Goal: Information Seeking & Learning: Learn about a topic

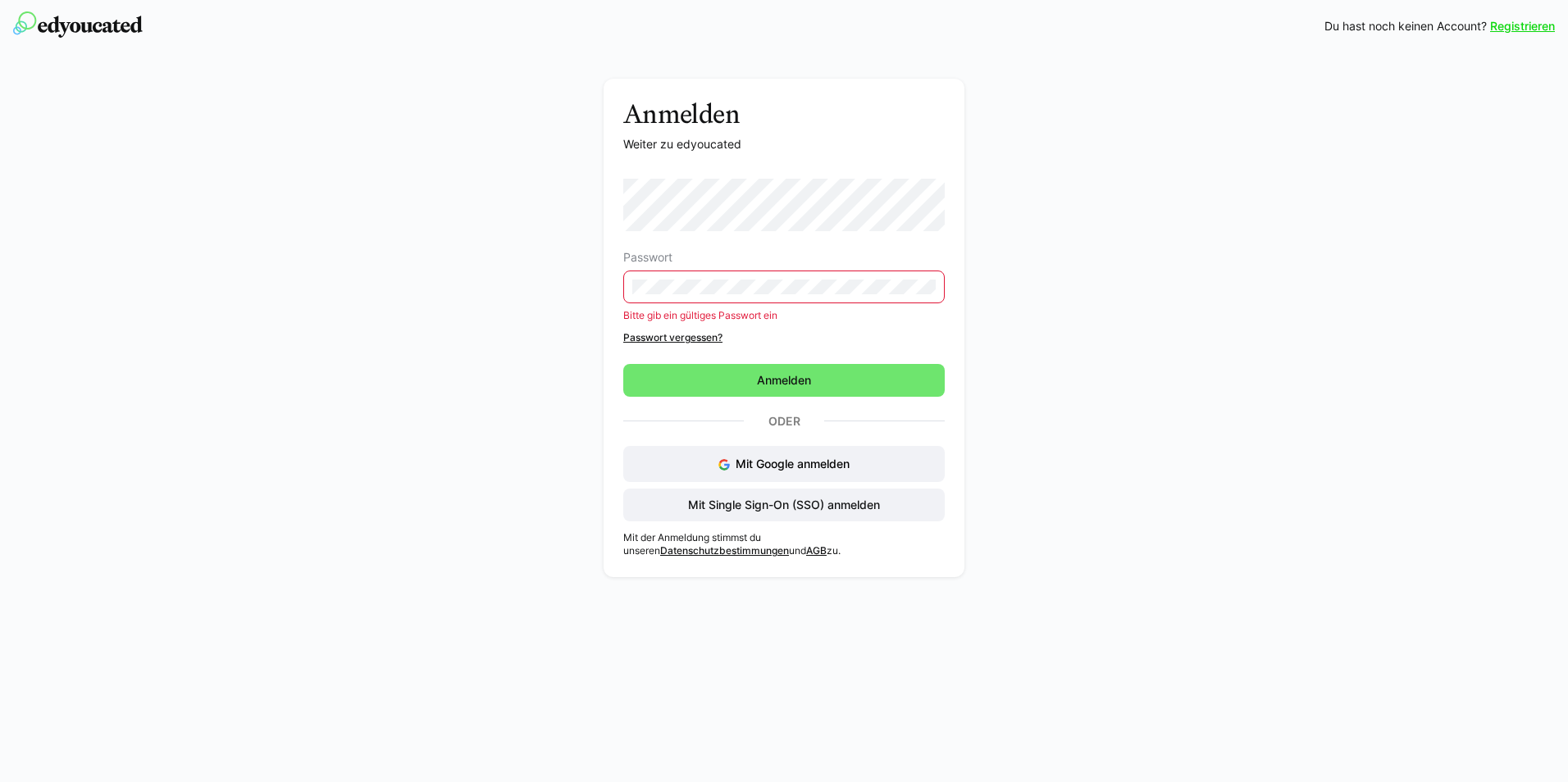
click at [787, 359] on form "Passwort Bitte gib ein gültiges Passwort ein Passwort vergessen? [GEOGRAPHIC_DA…" at bounding box center [784, 287] width 322 height 218
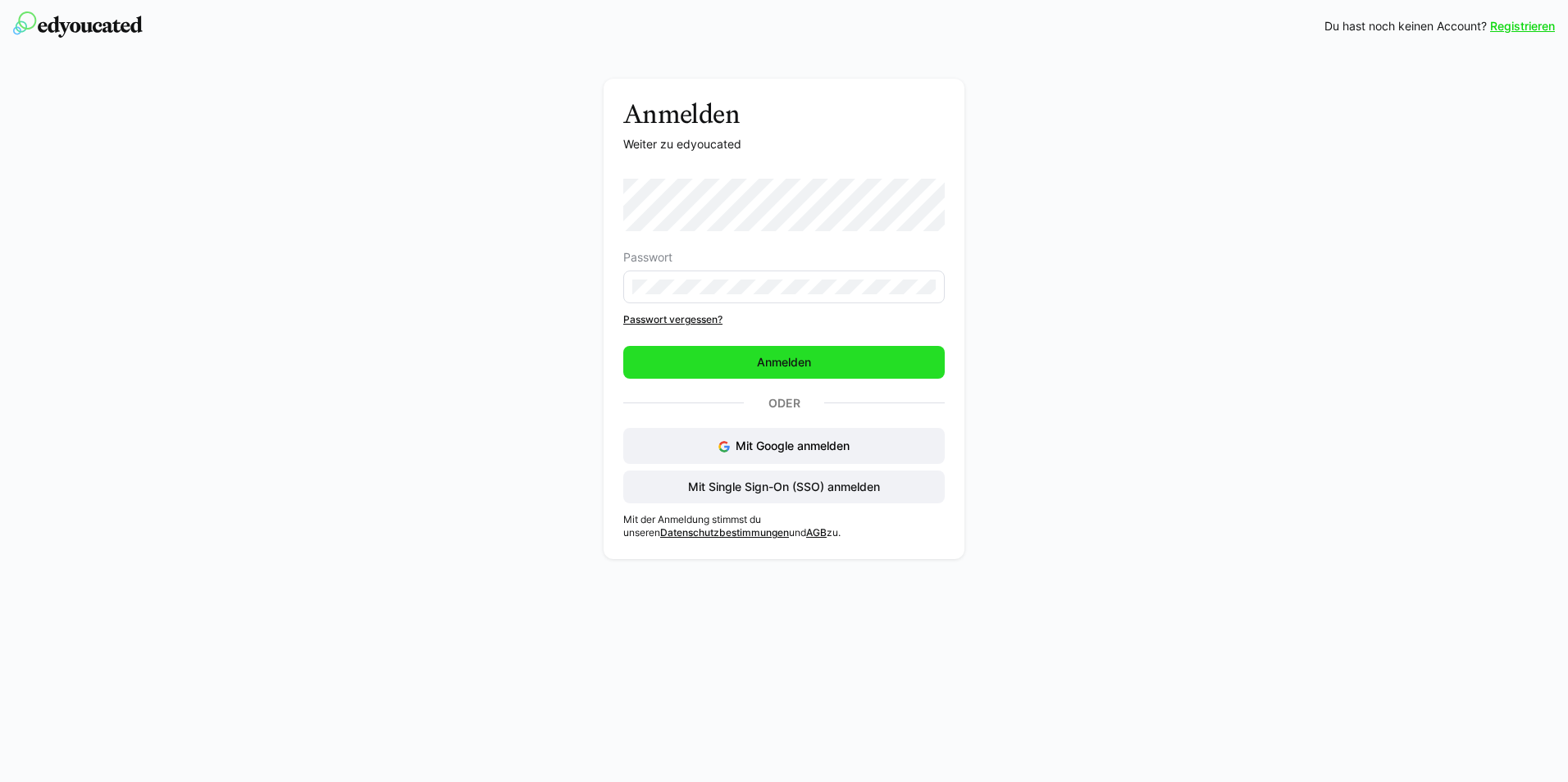
click at [802, 364] on span "Anmelden" at bounding box center [783, 363] width 59 height 16
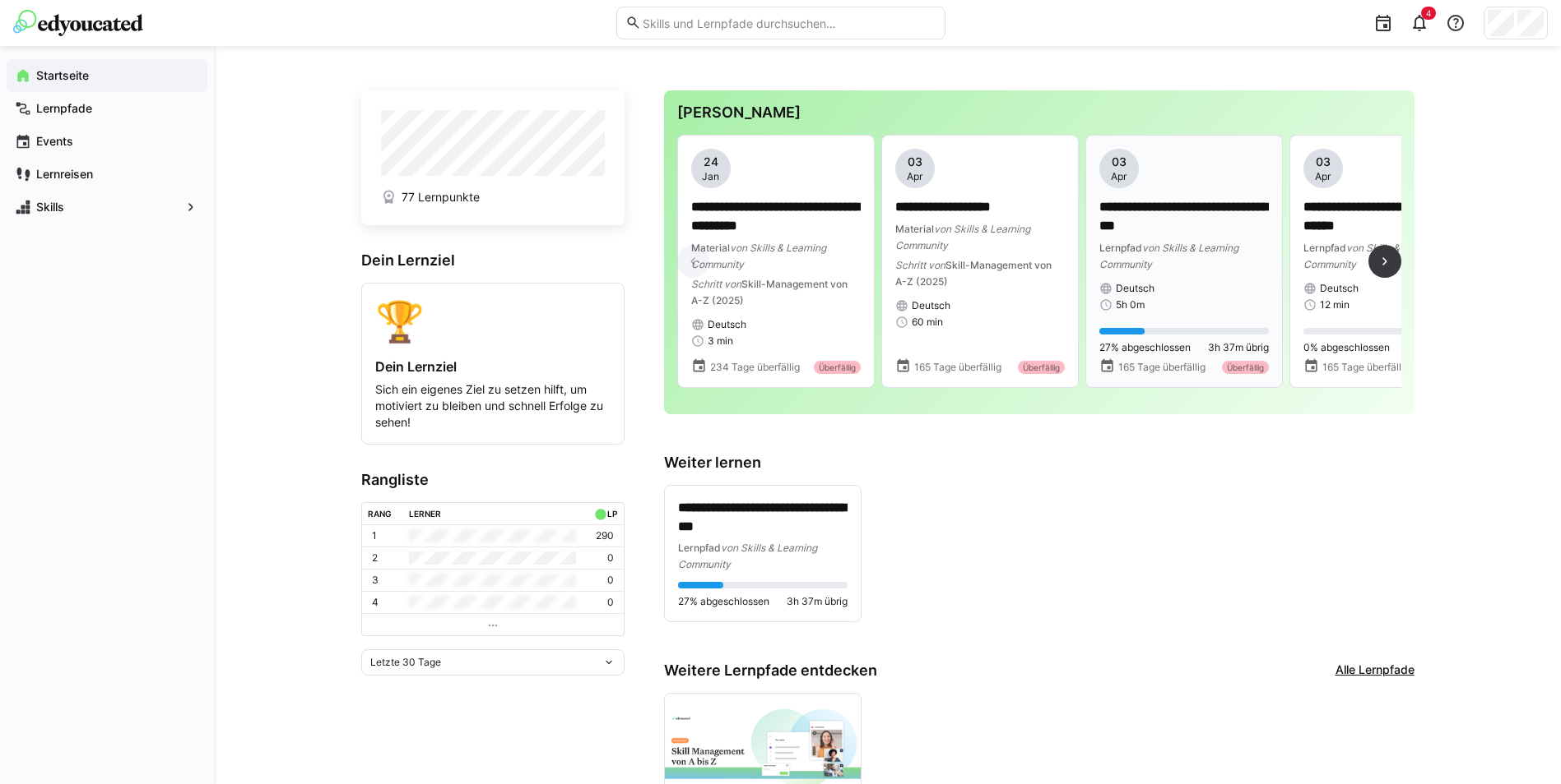
click at [1119, 216] on p "**********" at bounding box center [1184, 217] width 170 height 38
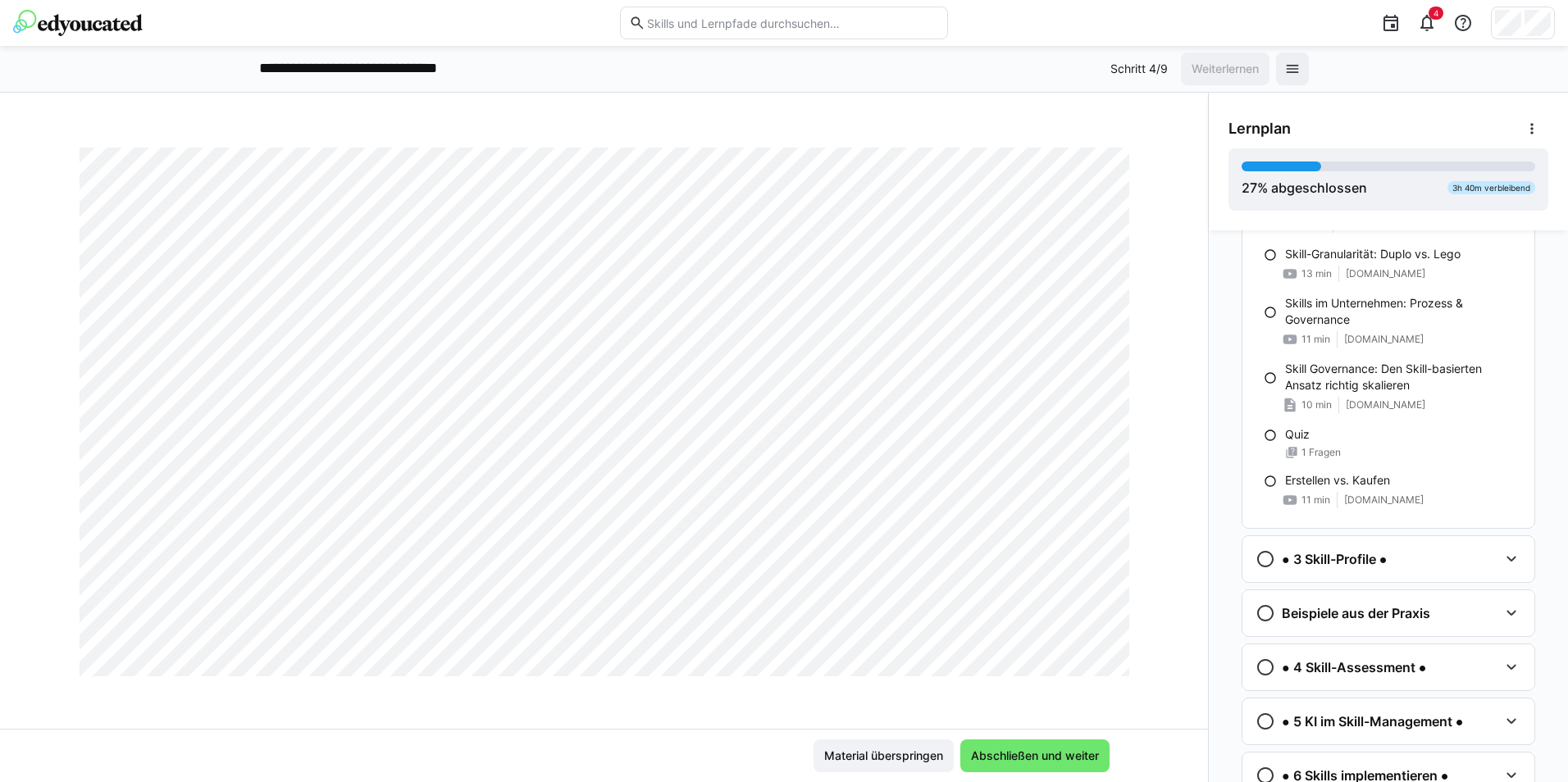
scroll to position [466, 0]
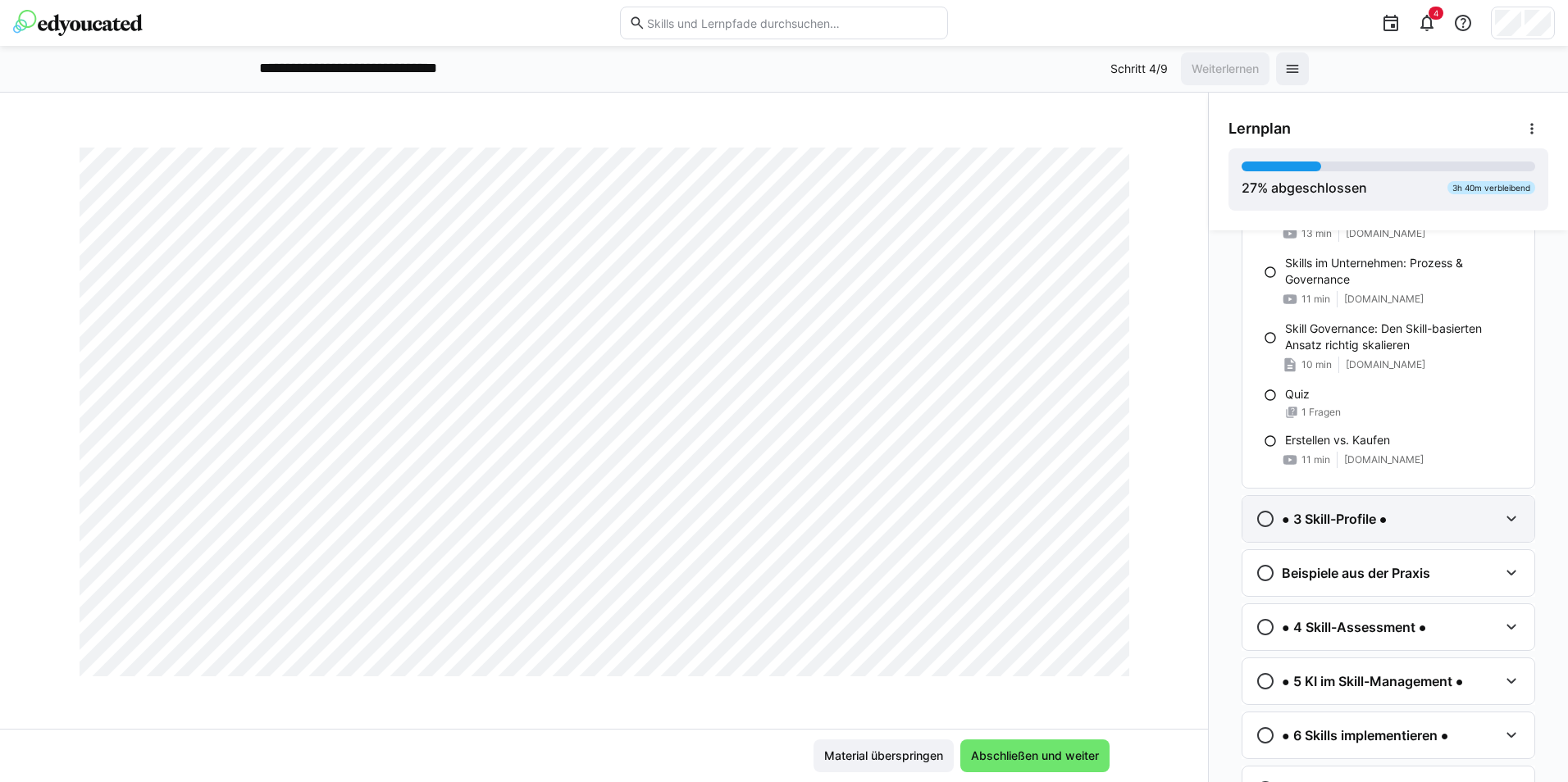
click at [1310, 519] on h3 "● 3 Skill-Profile ●" at bounding box center [1334, 519] width 105 height 16
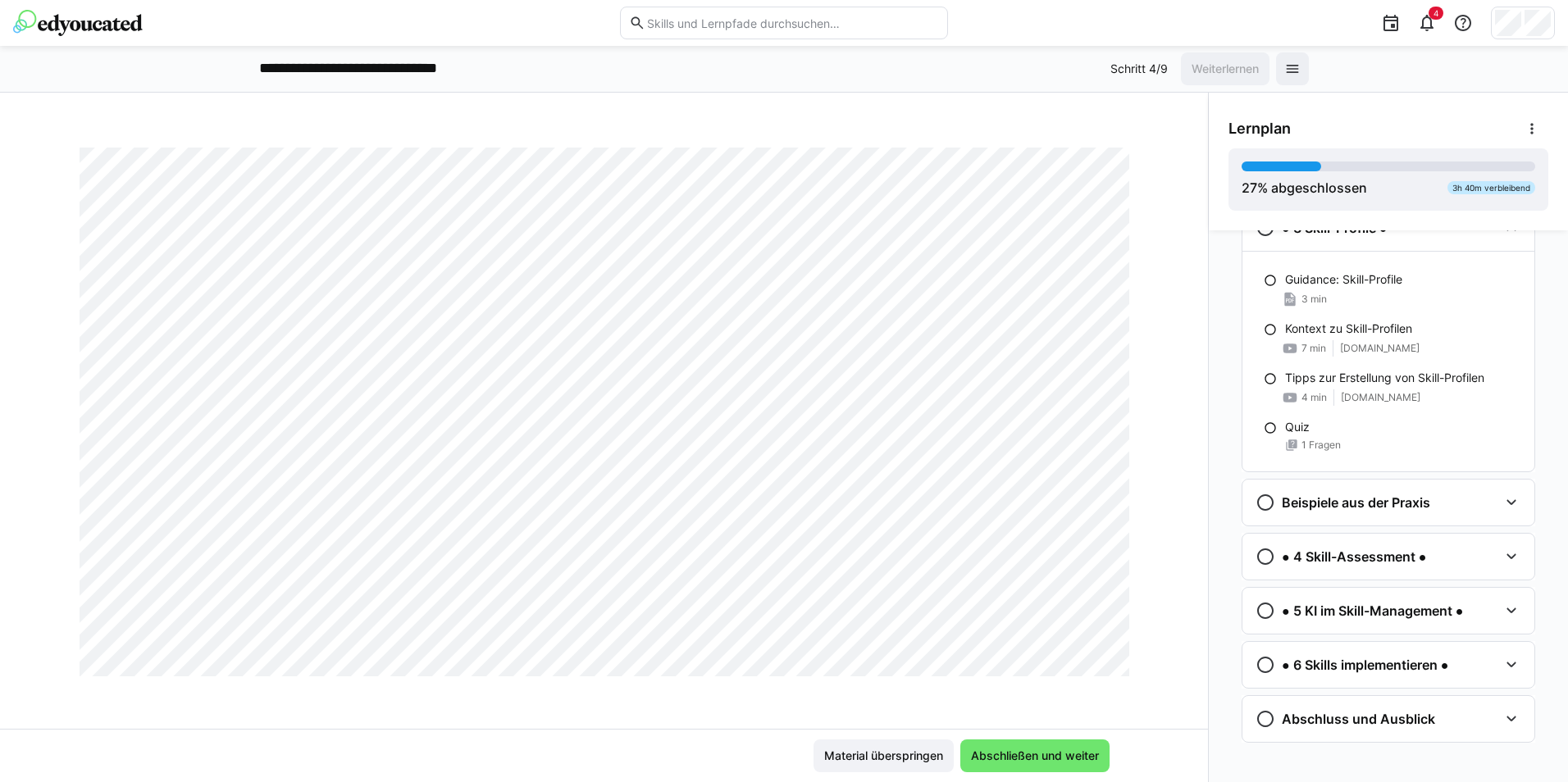
scroll to position [768, 0]
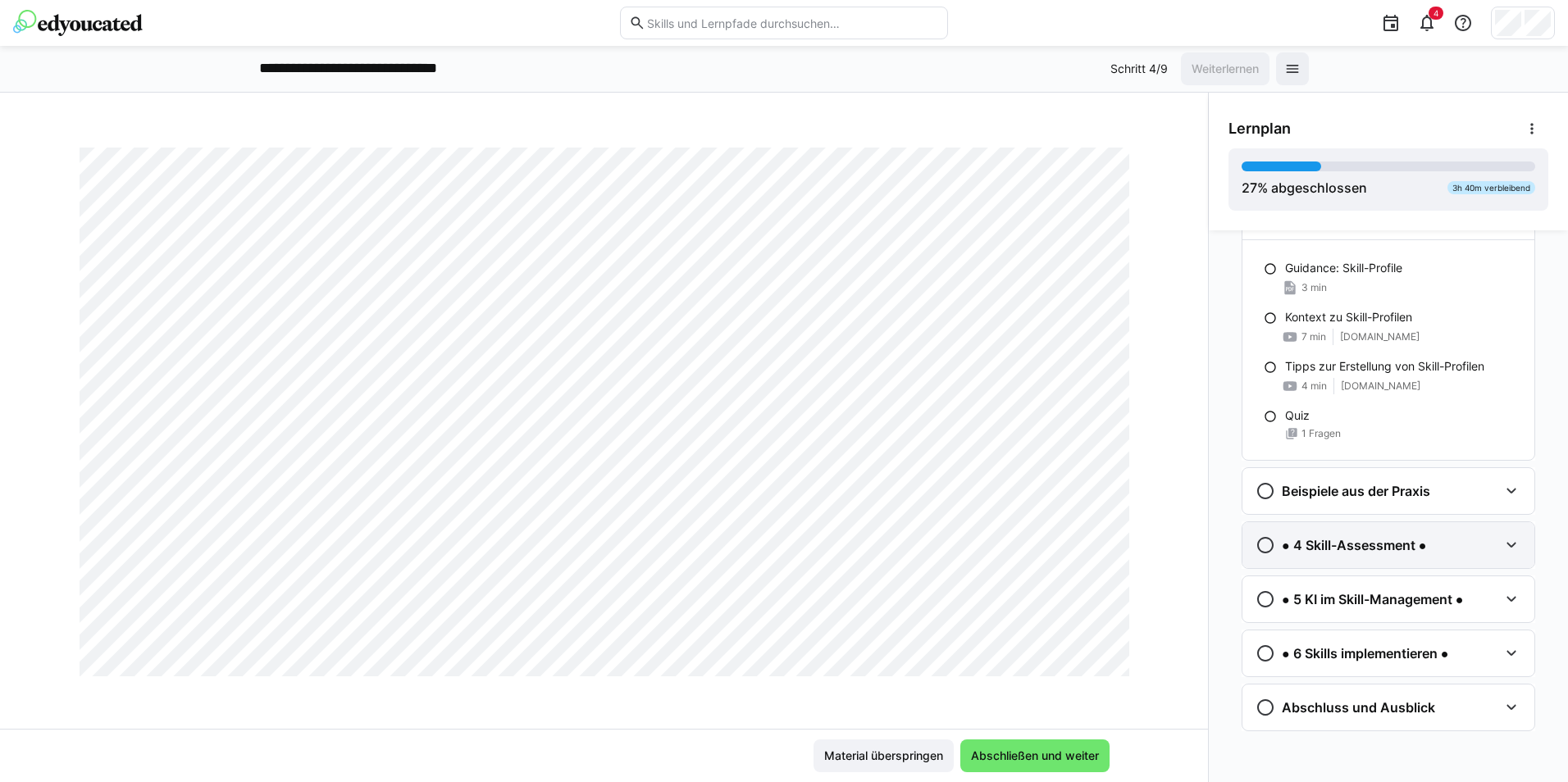
click at [1318, 541] on h3 "● 4 Skill-Assessment ●" at bounding box center [1354, 545] width 144 height 16
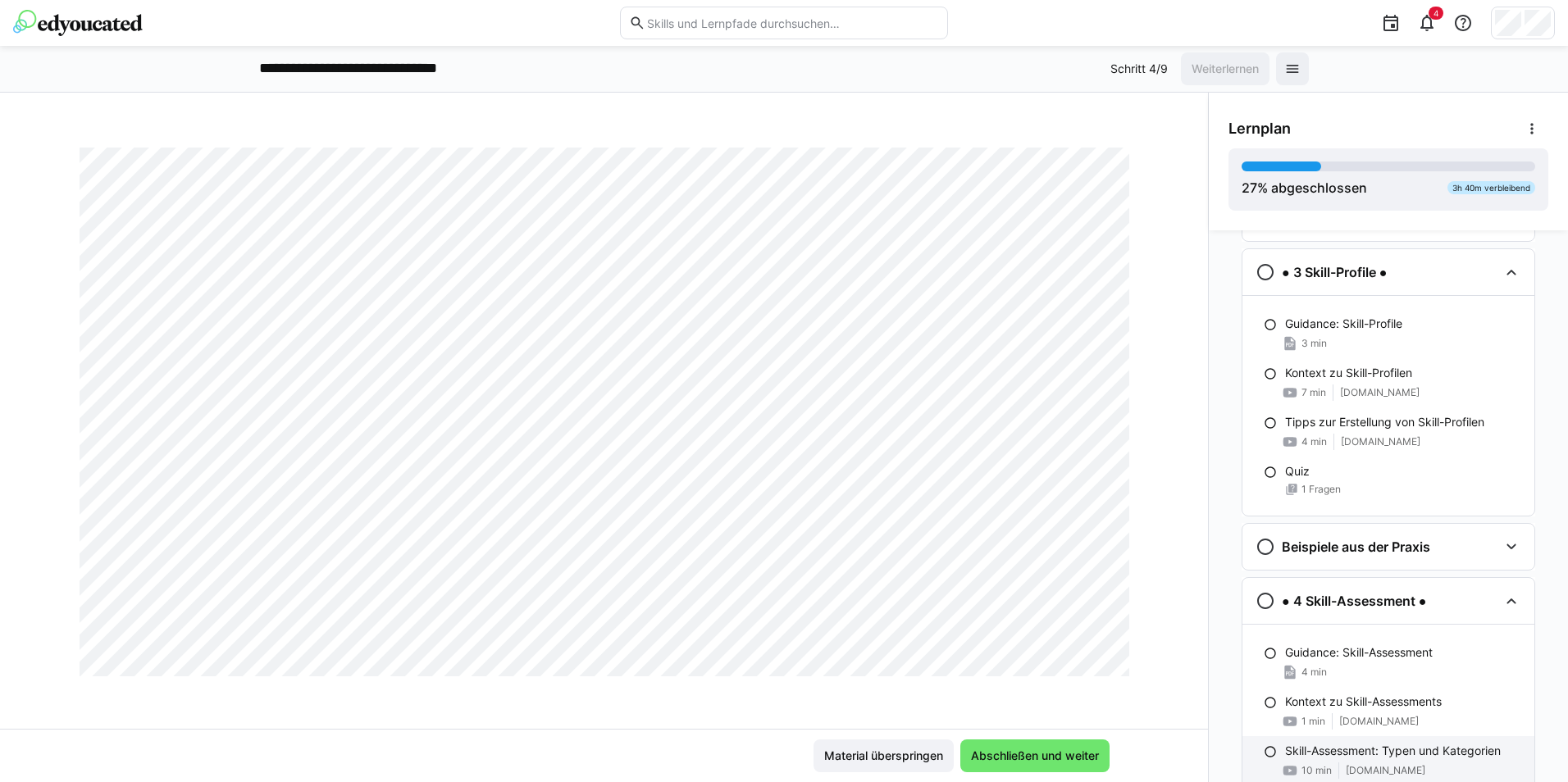
scroll to position [686, 0]
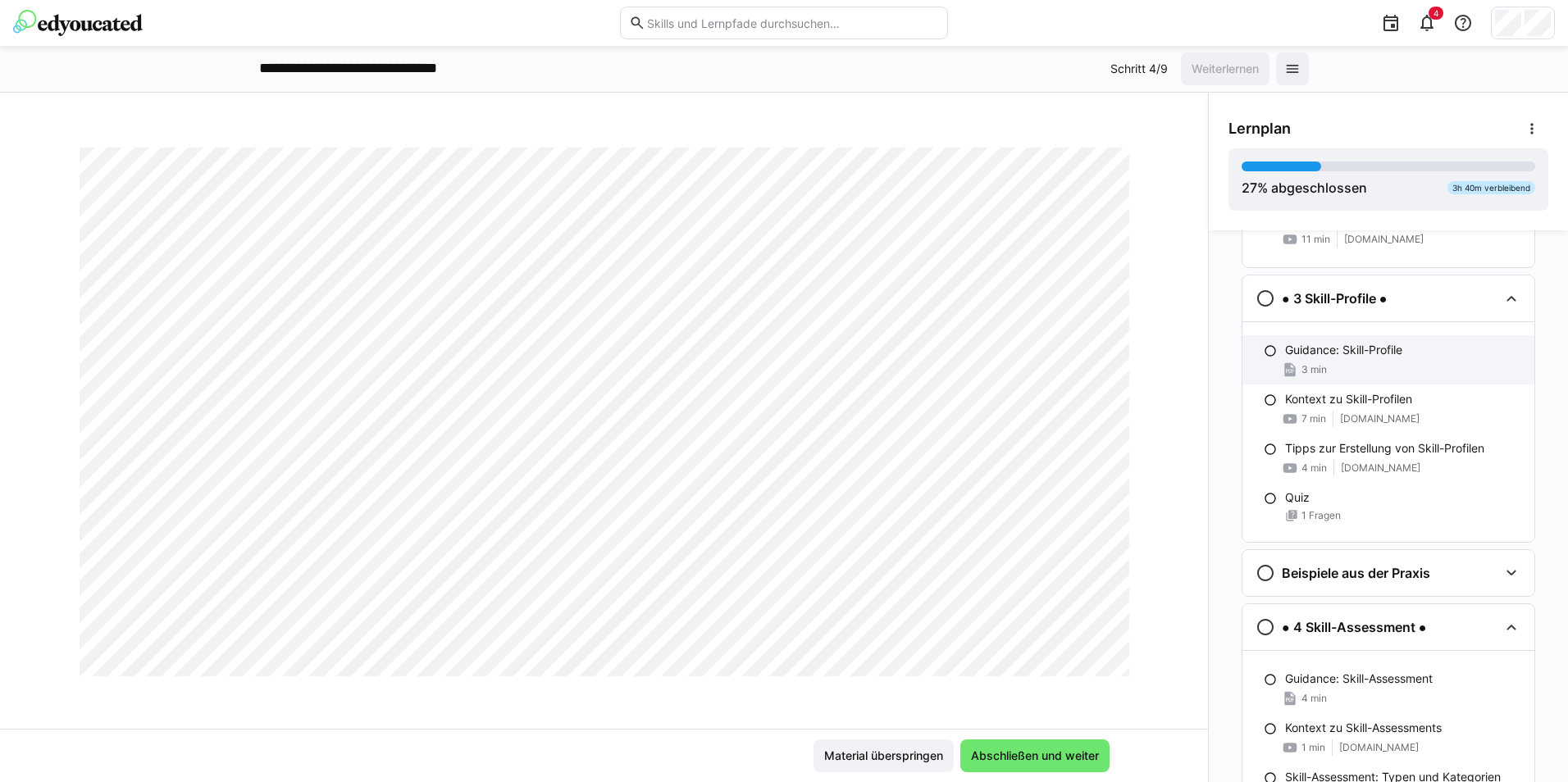
click at [1306, 355] on p "Guidance: Skill-Profile" at bounding box center [1344, 350] width 118 height 16
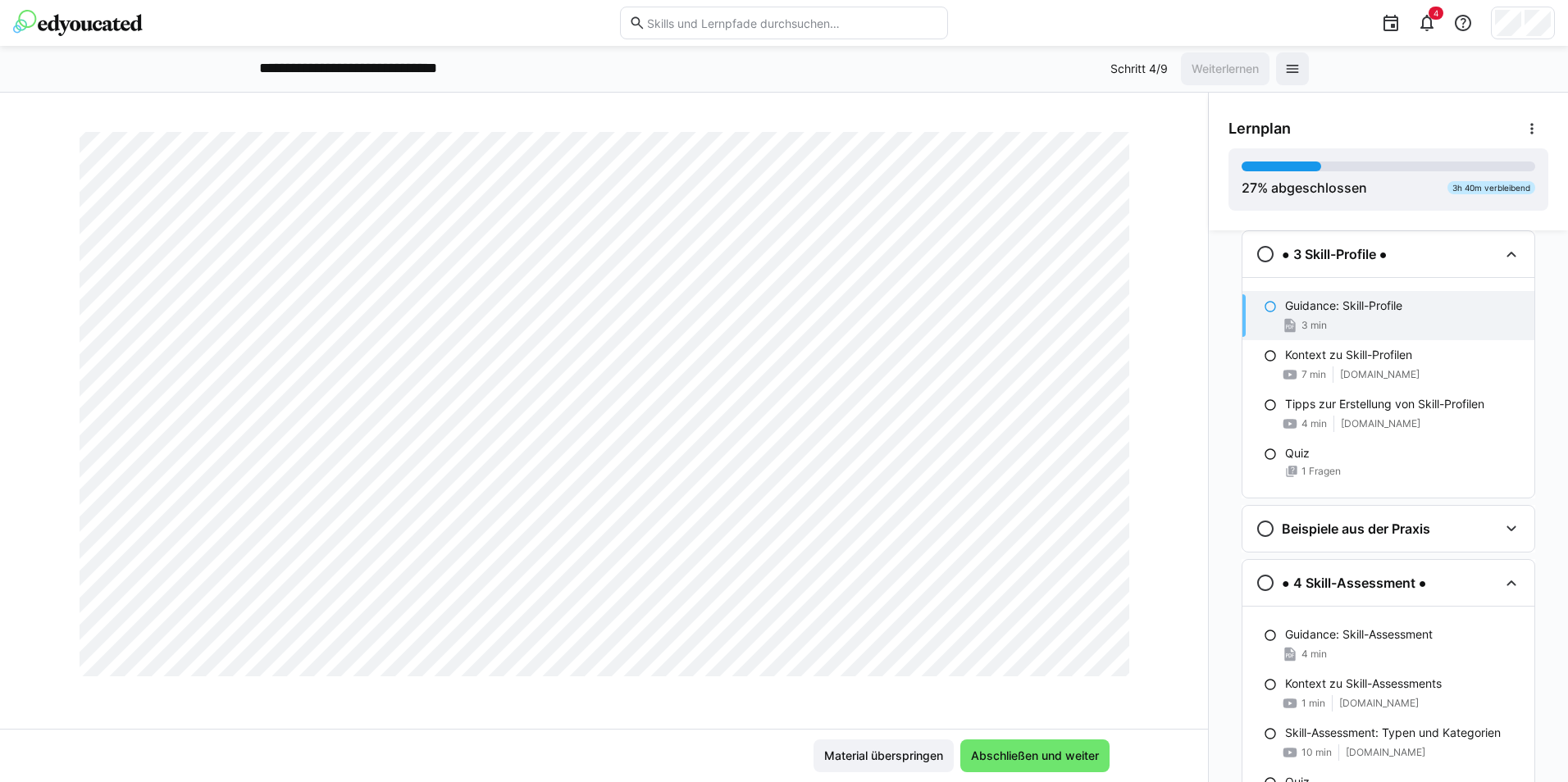
scroll to position [895, 0]
click at [1046, 757] on span "Abschließen und weiter" at bounding box center [1034, 756] width 132 height 16
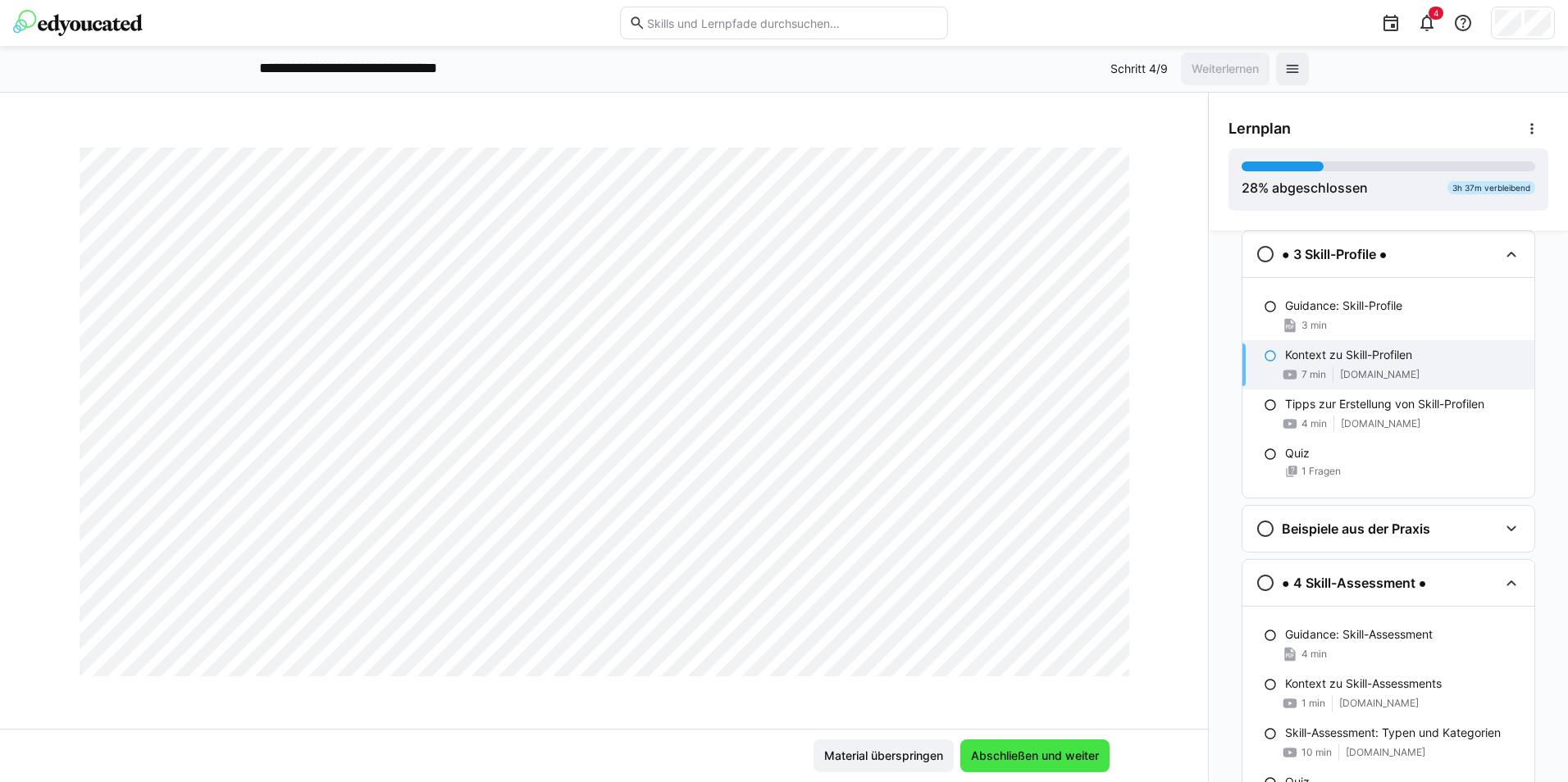
scroll to position [75, 0]
click at [1038, 755] on span "Abschließen und weiter" at bounding box center [1034, 756] width 132 height 16
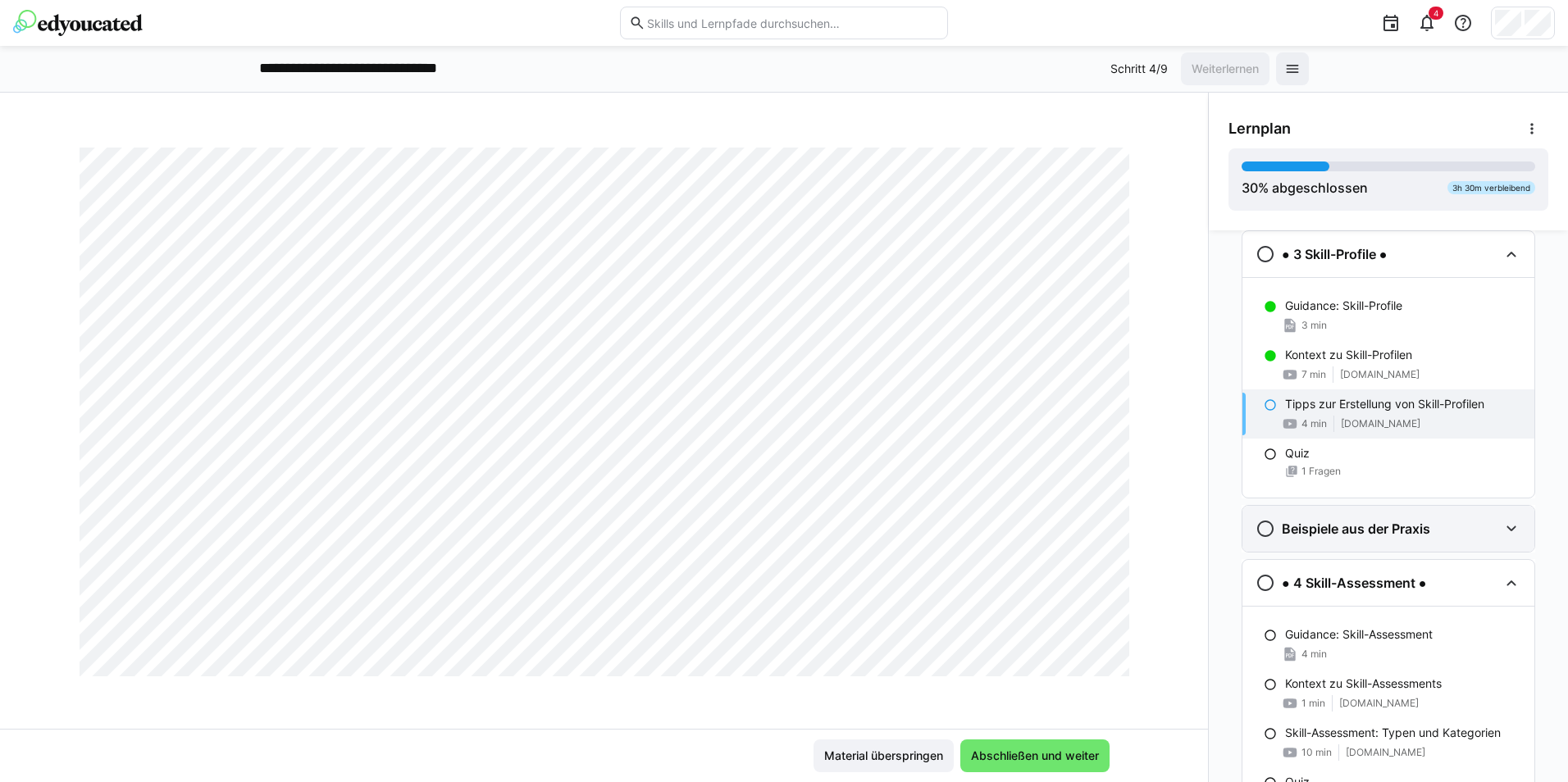
click at [1505, 527] on eds-icon at bounding box center [1511, 529] width 20 height 20
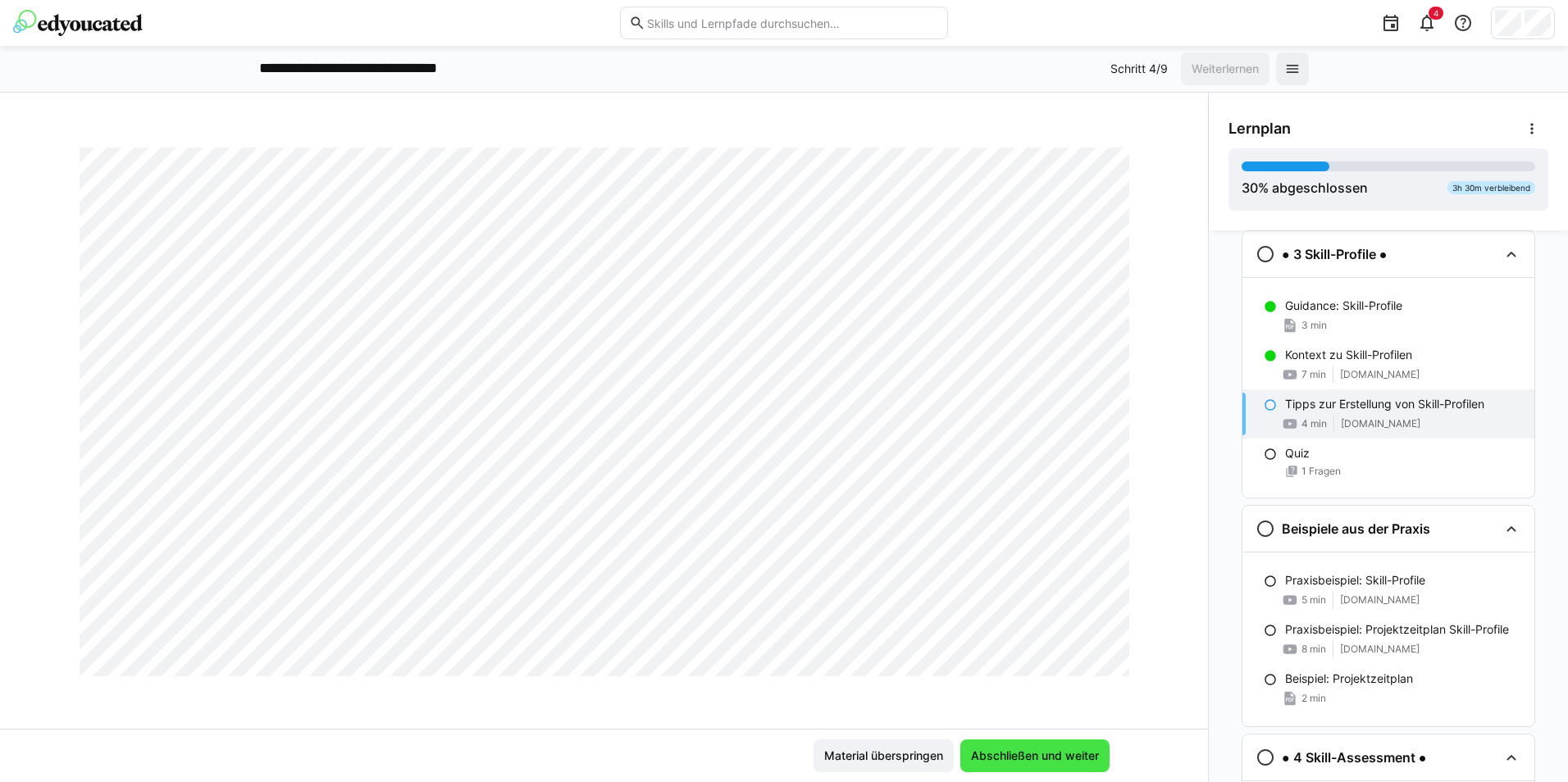
click at [1050, 758] on span "Abschließen und weiter" at bounding box center [1034, 756] width 132 height 16
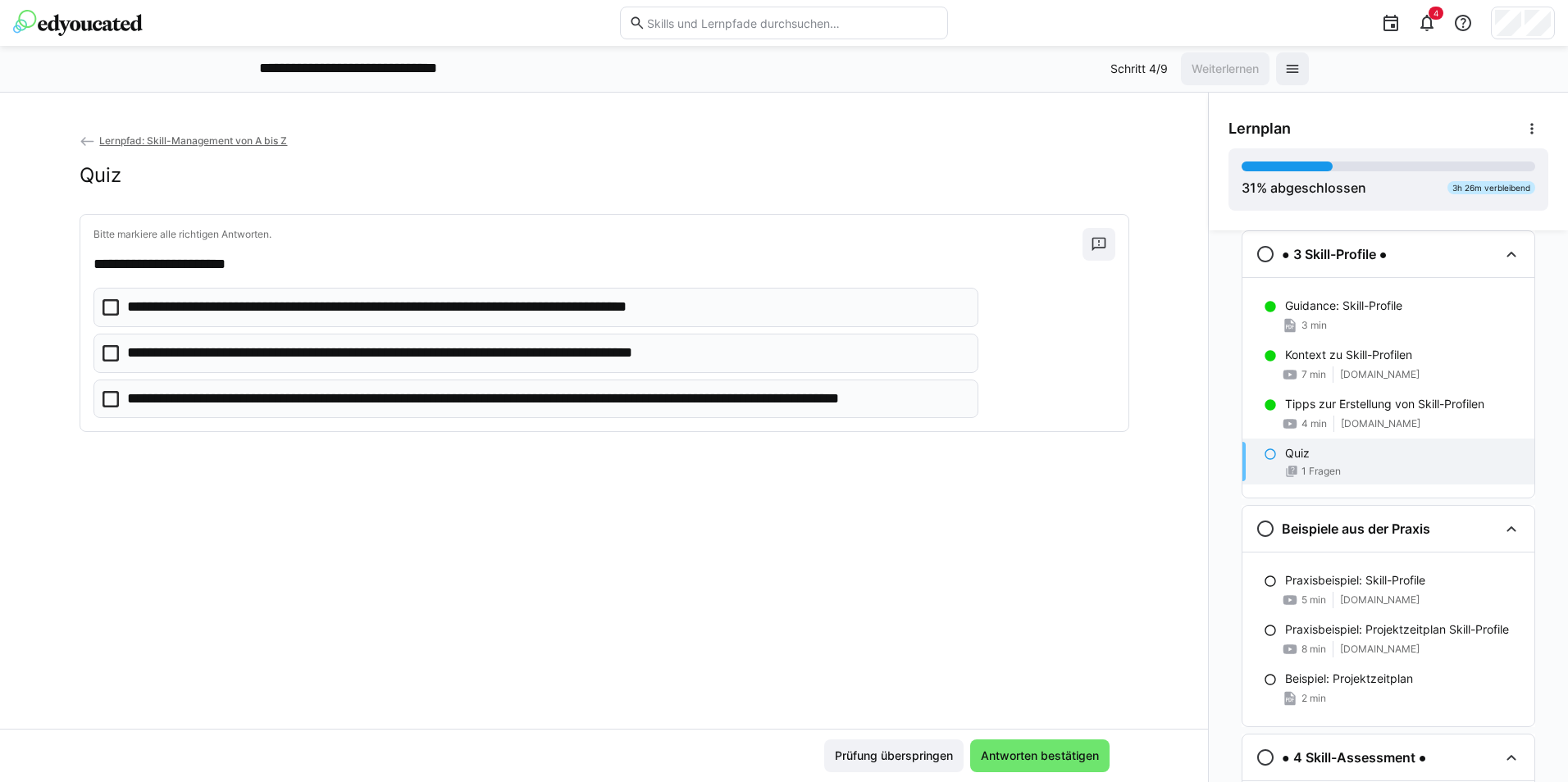
click at [114, 396] on icon at bounding box center [111, 399] width 16 height 16
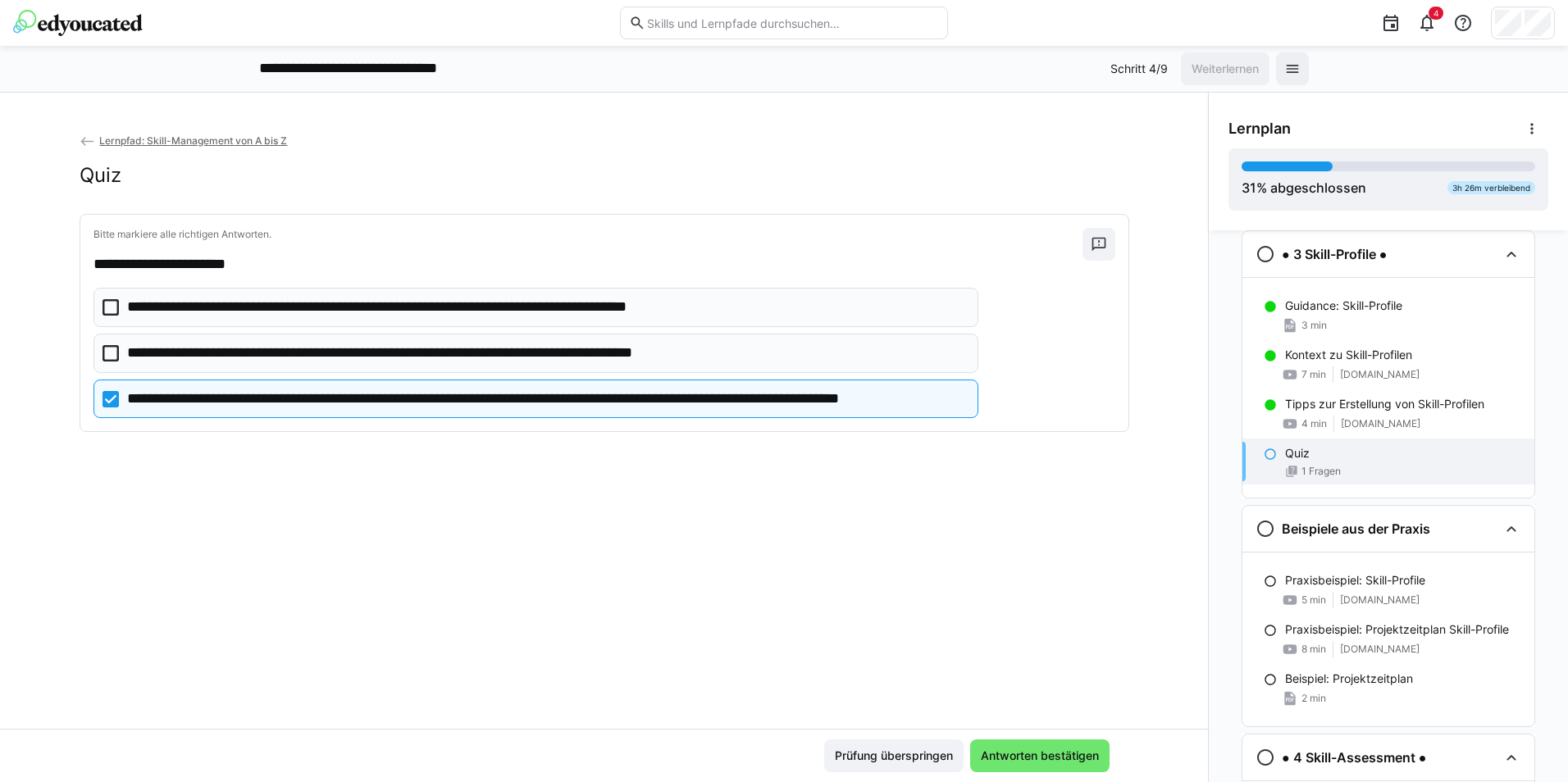
click at [109, 346] on icon at bounding box center [111, 354] width 16 height 16
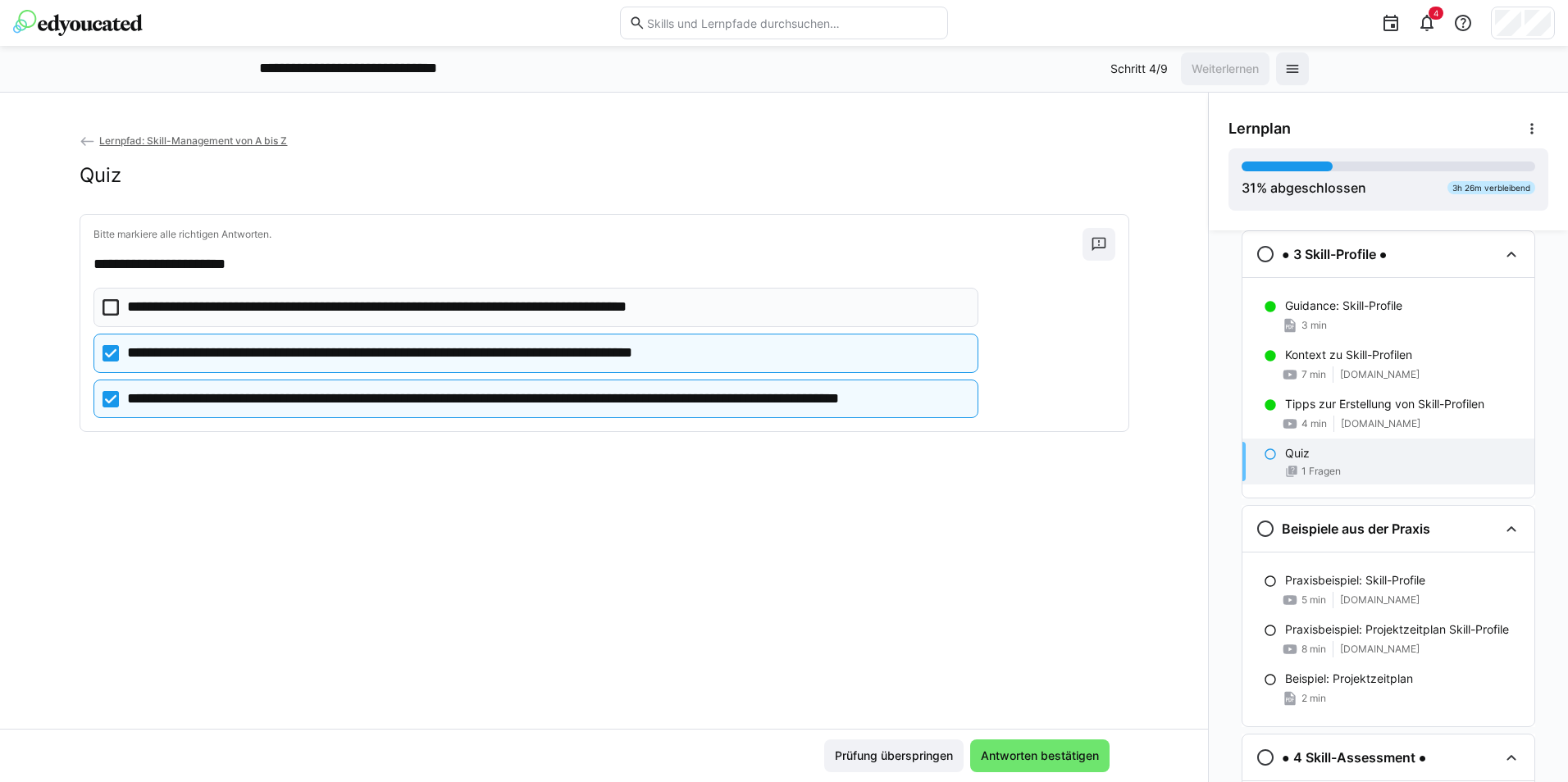
click at [107, 303] on icon at bounding box center [111, 307] width 16 height 16
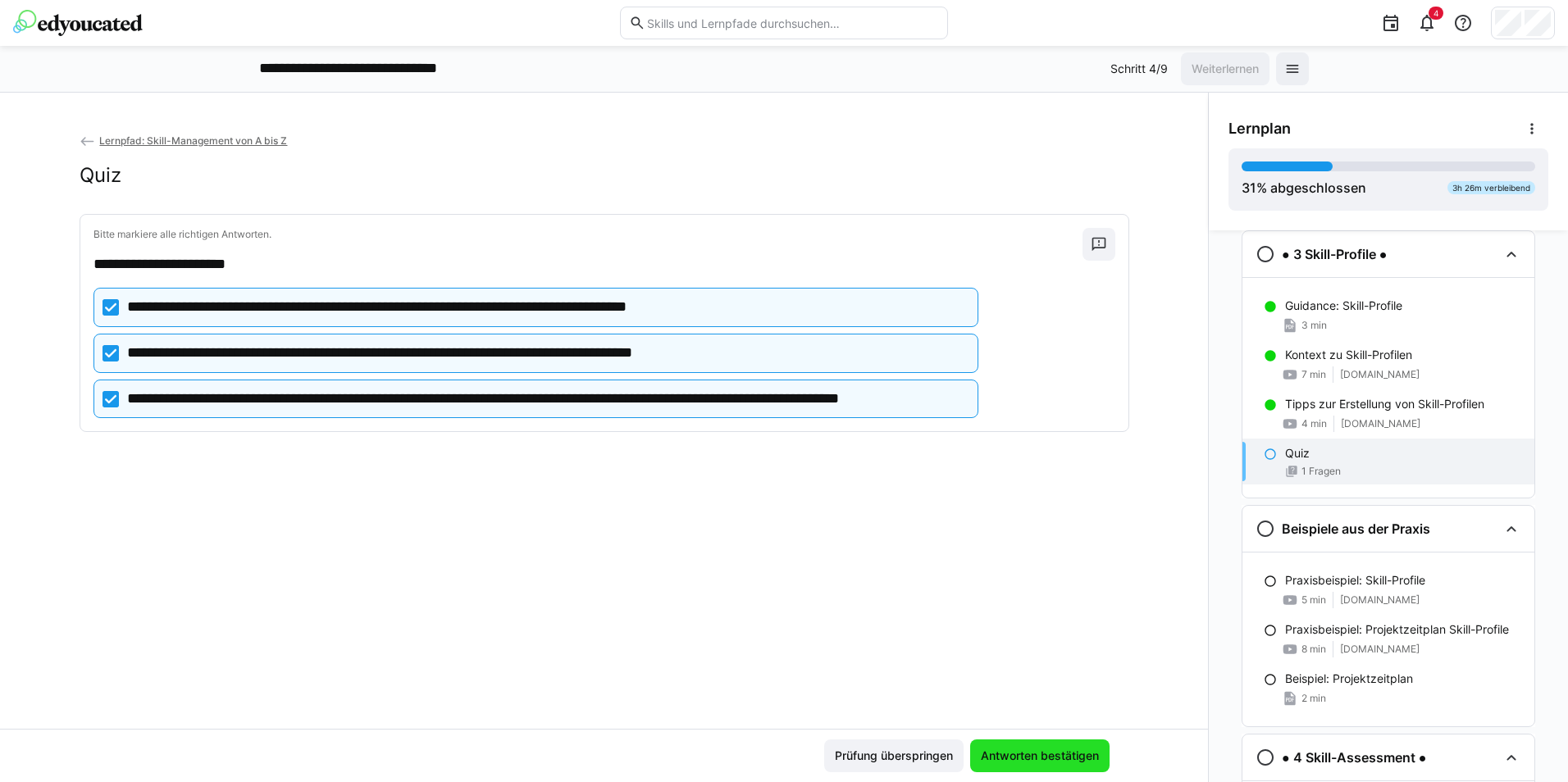
click at [990, 745] on span "Antworten bestätigen" at bounding box center [1040, 756] width 139 height 33
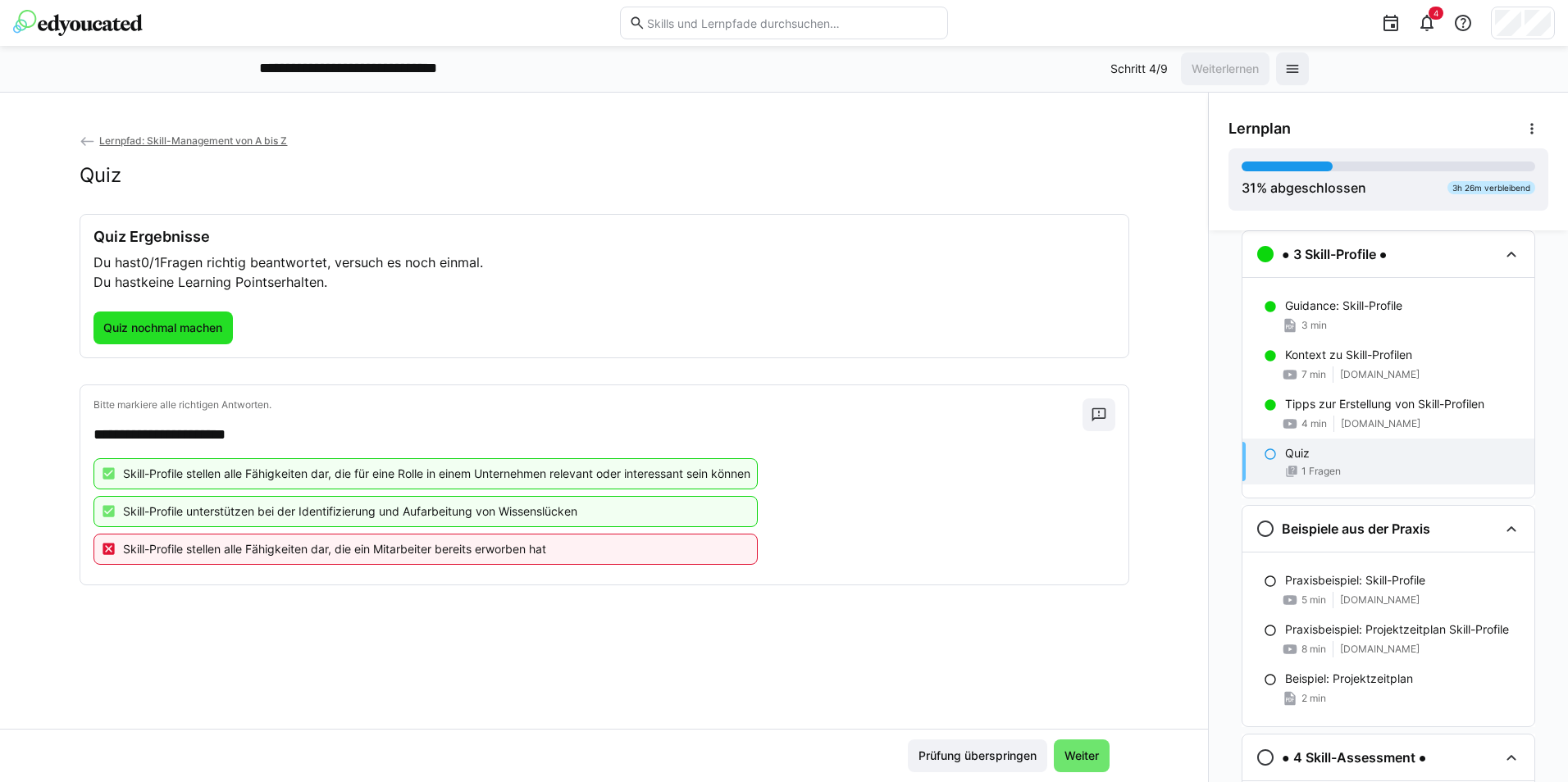
click at [185, 329] on span "Quiz nochmal machen" at bounding box center [162, 328] width 124 height 16
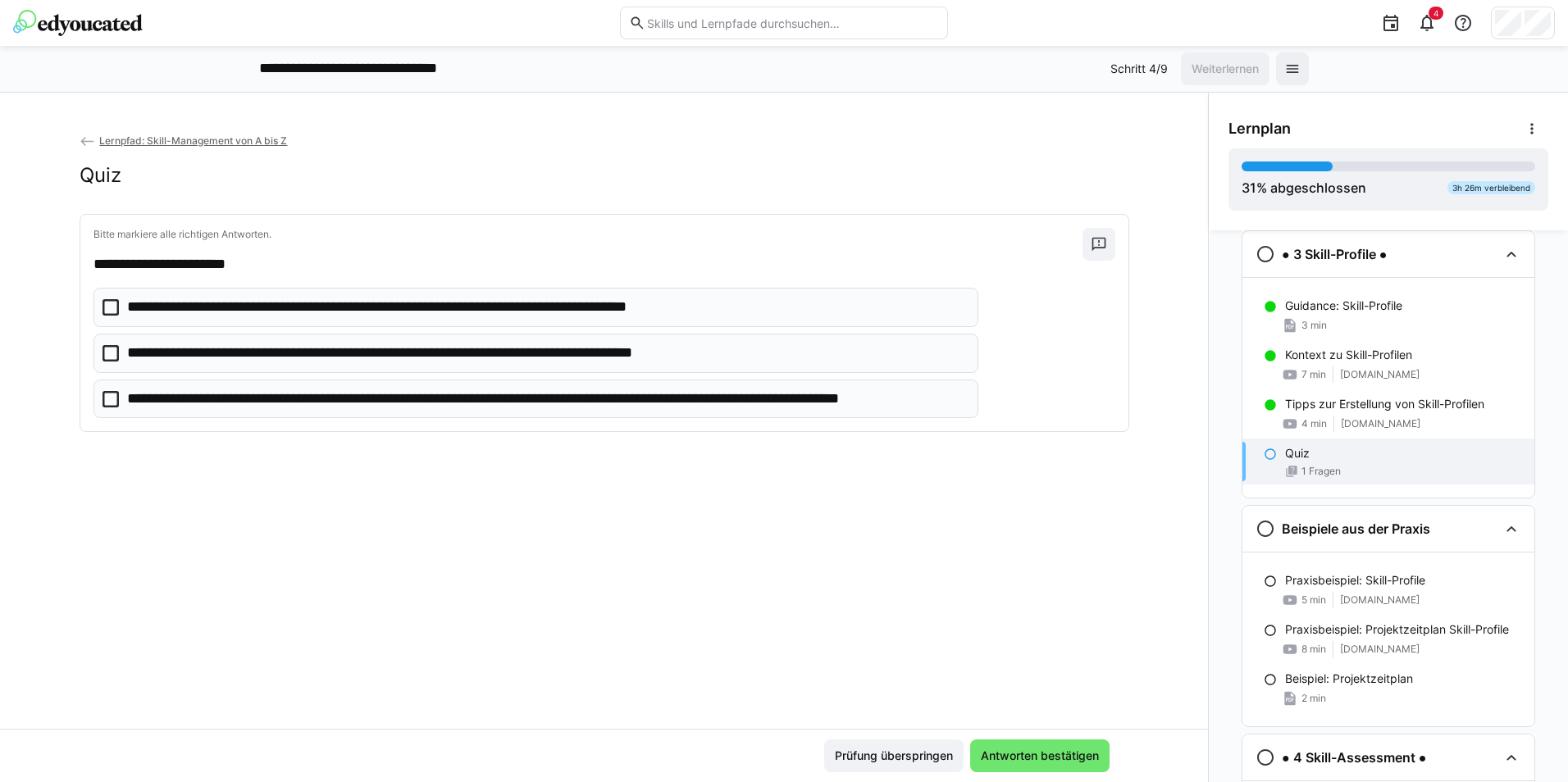
click at [104, 308] on icon at bounding box center [111, 307] width 16 height 16
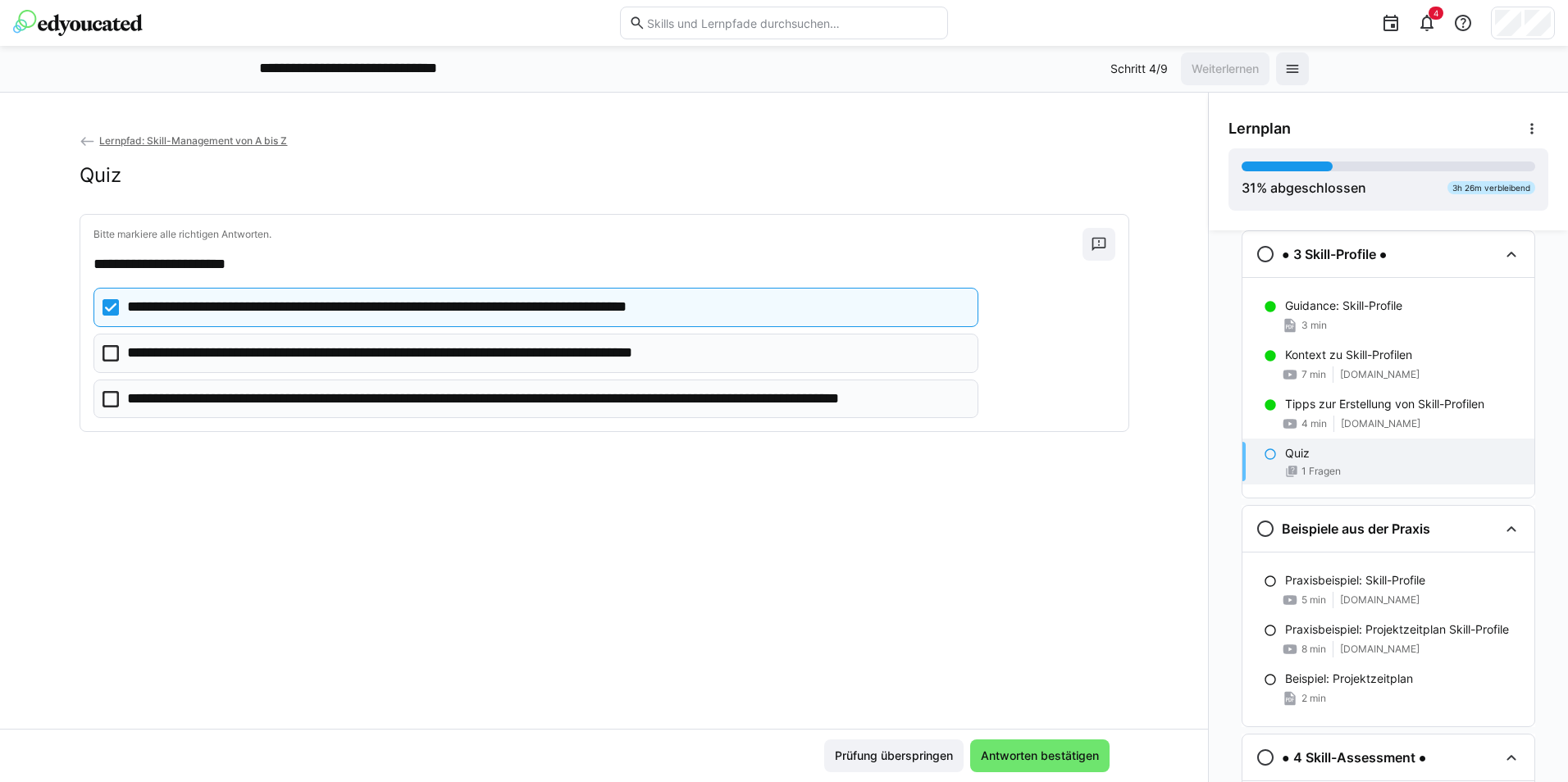
click at [103, 353] on icon at bounding box center [111, 354] width 16 height 16
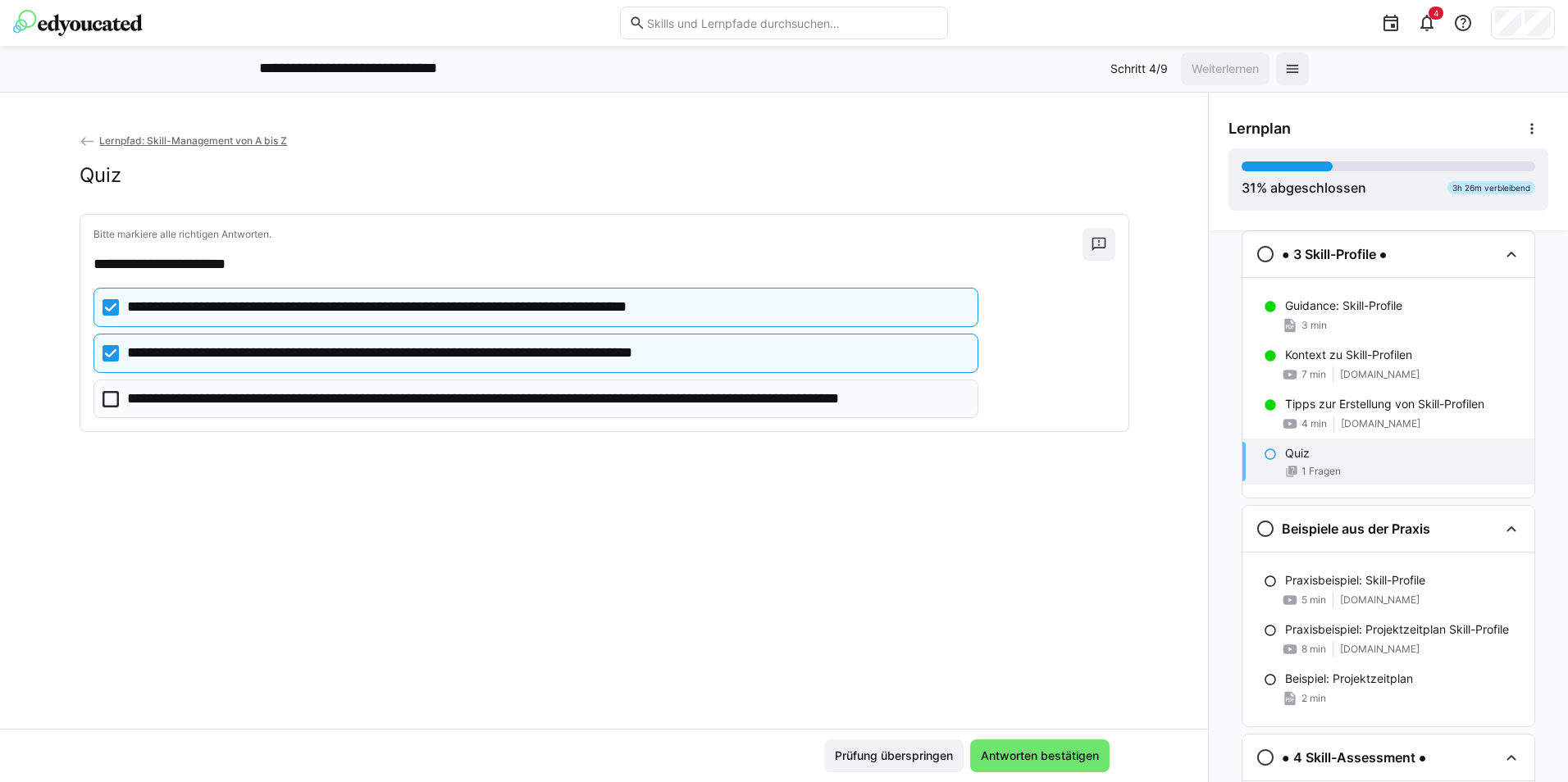
click at [107, 311] on icon at bounding box center [111, 307] width 16 height 16
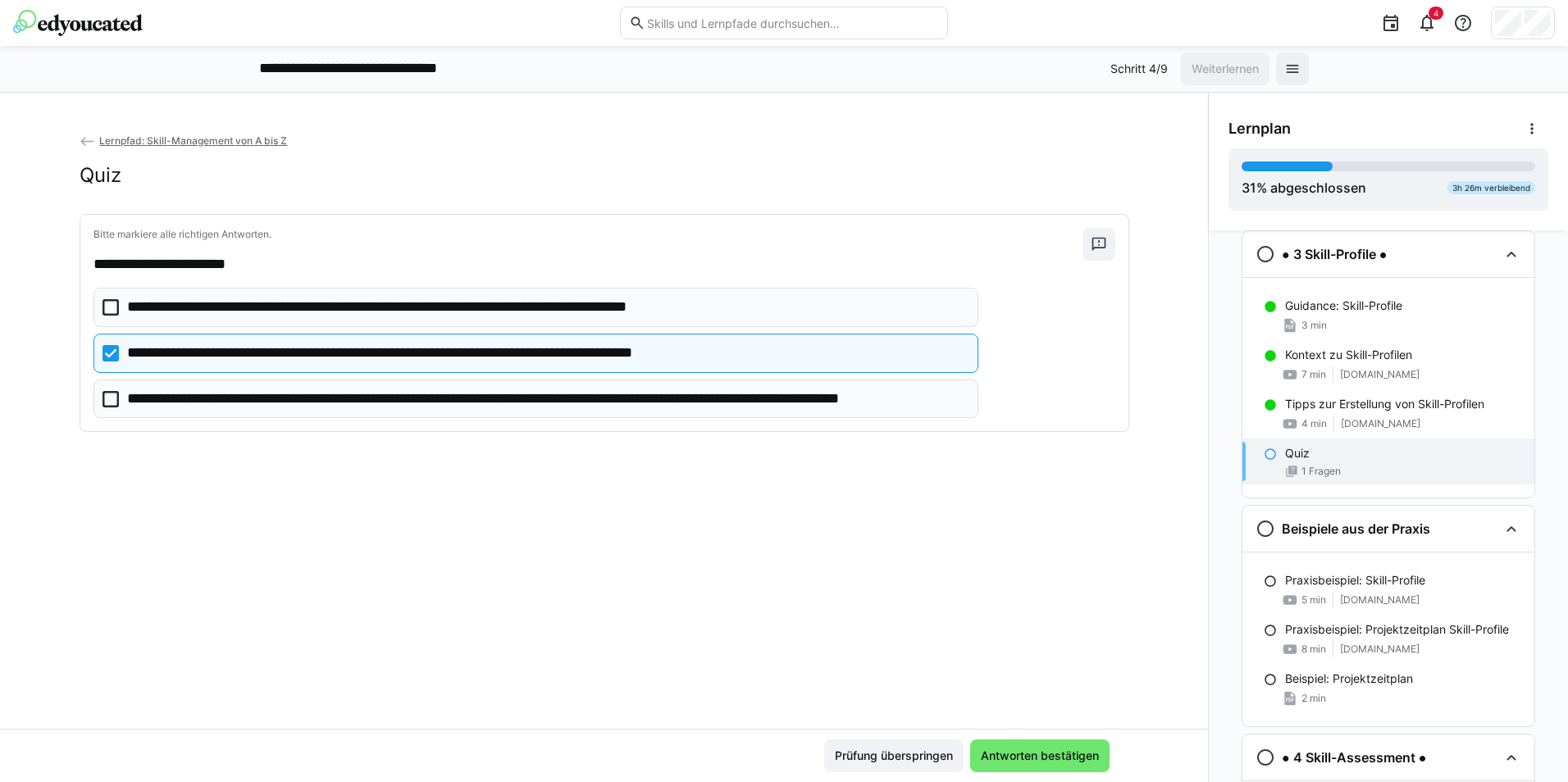
click at [109, 401] on icon at bounding box center [111, 399] width 16 height 16
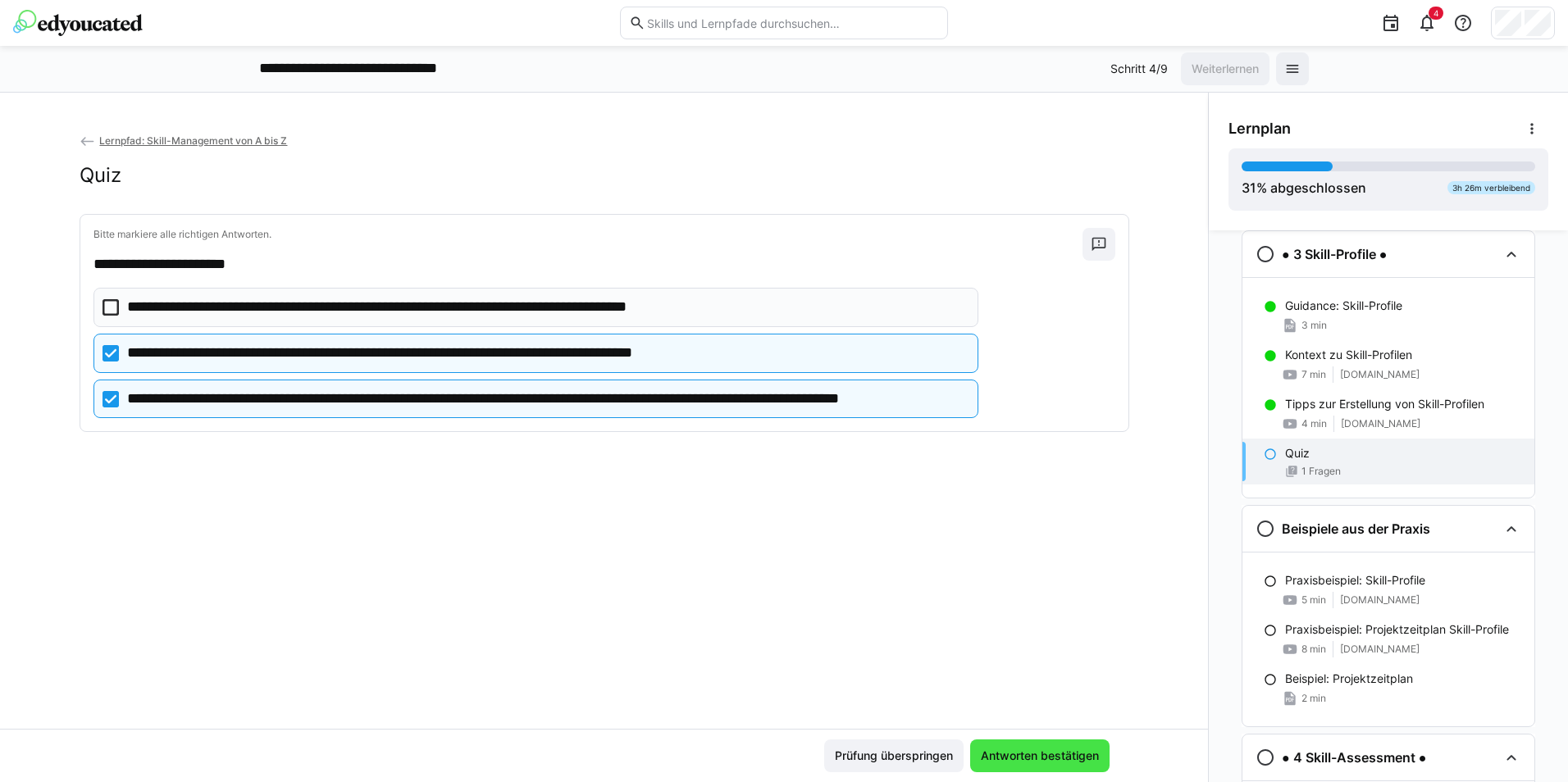
click at [1033, 756] on span "Antworten bestätigen" at bounding box center [1039, 756] width 123 height 16
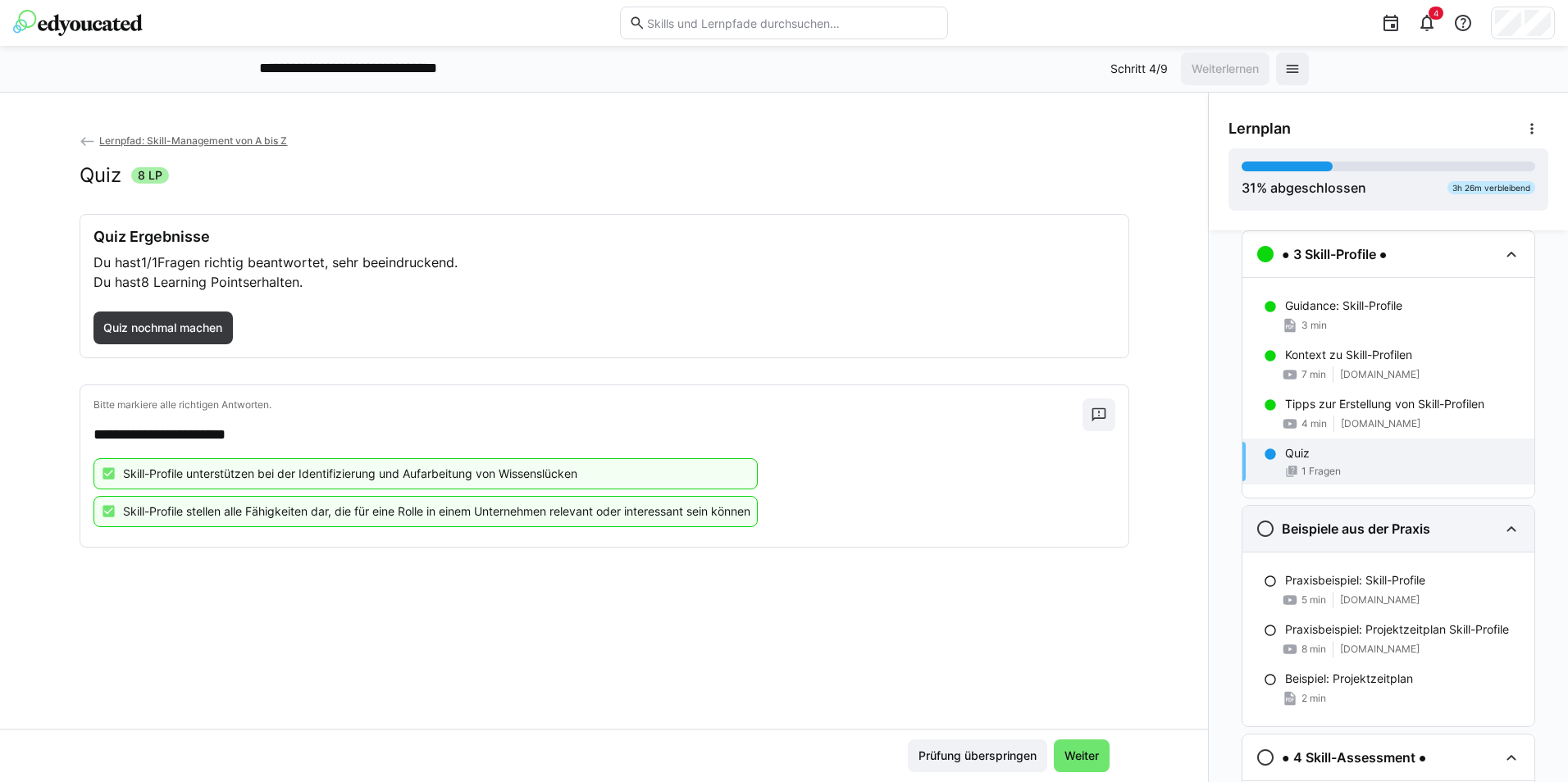
scroll to position [813, 0]
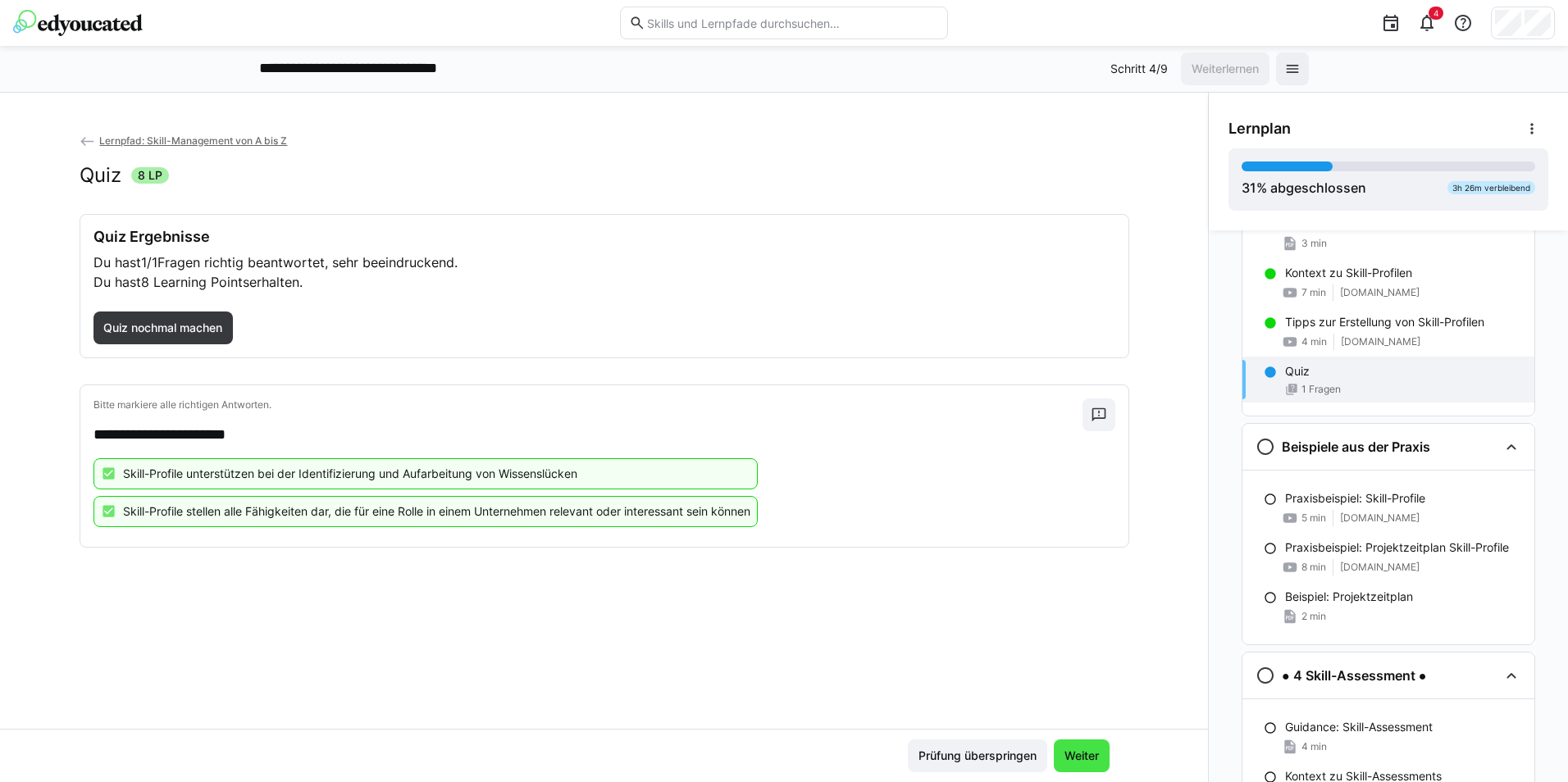
click at [1062, 754] on span "Weiter" at bounding box center [1082, 756] width 40 height 16
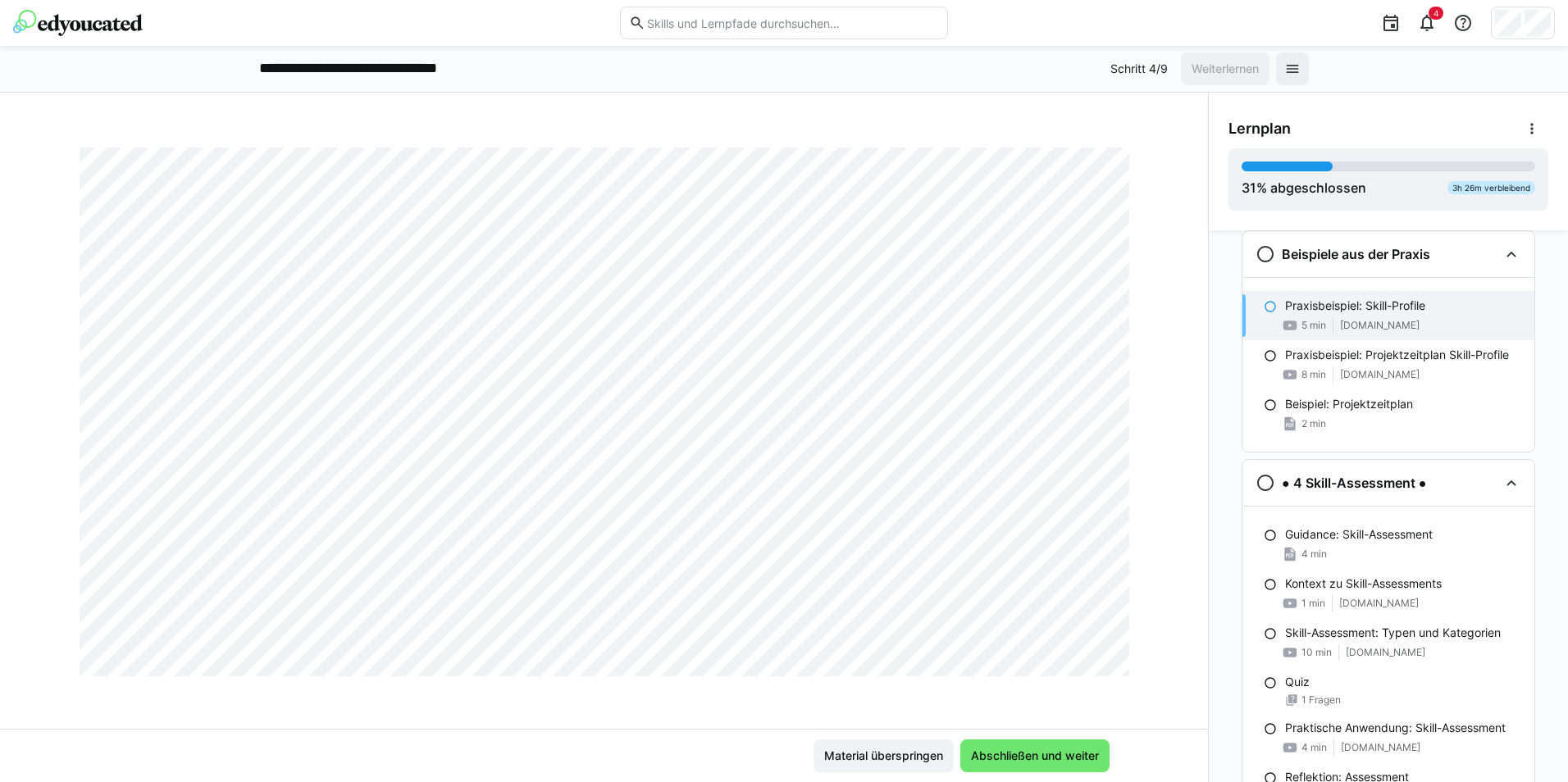
scroll to position [0, 0]
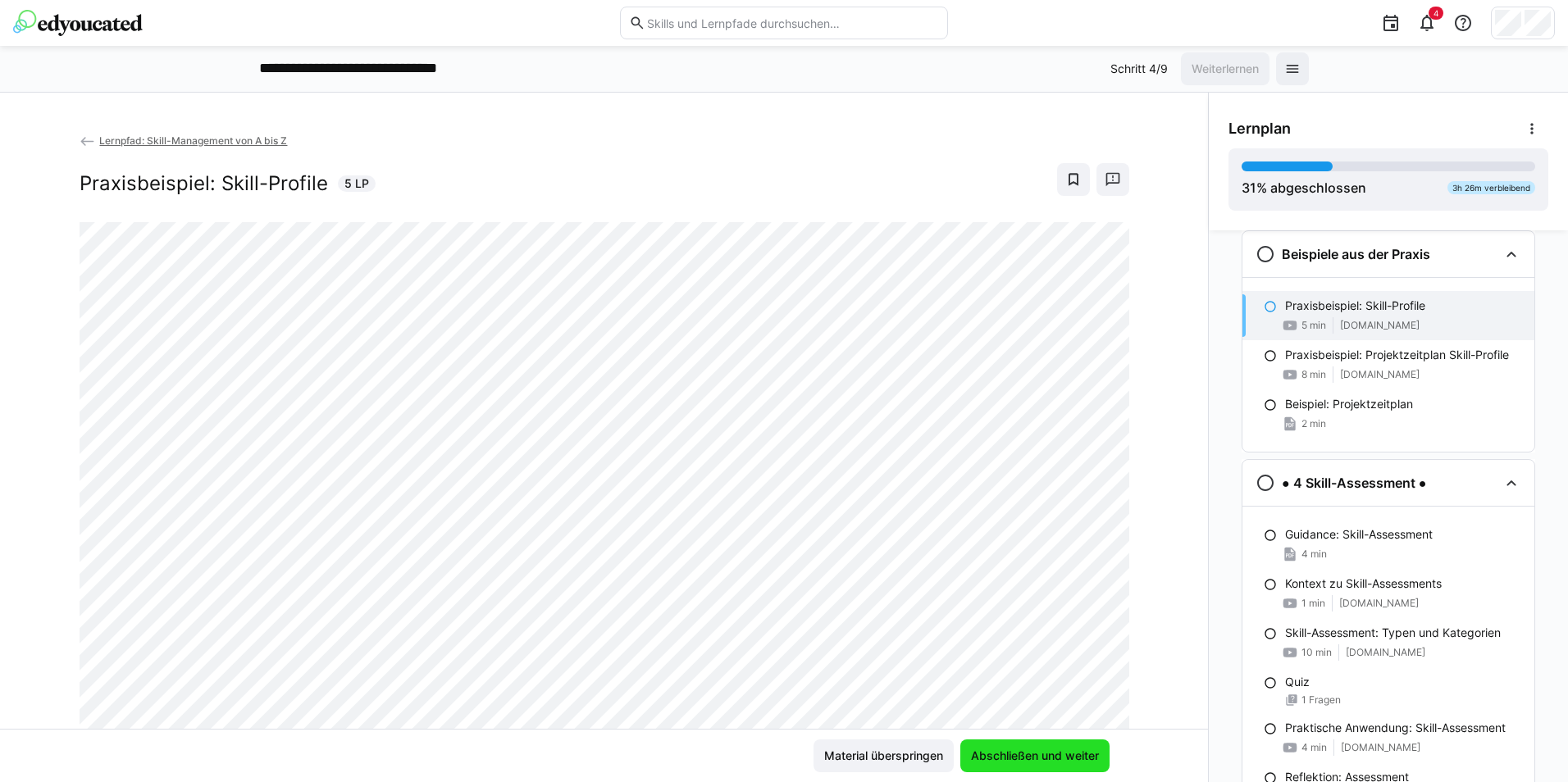
click at [1057, 750] on span "Abschließen und weiter" at bounding box center [1034, 756] width 132 height 16
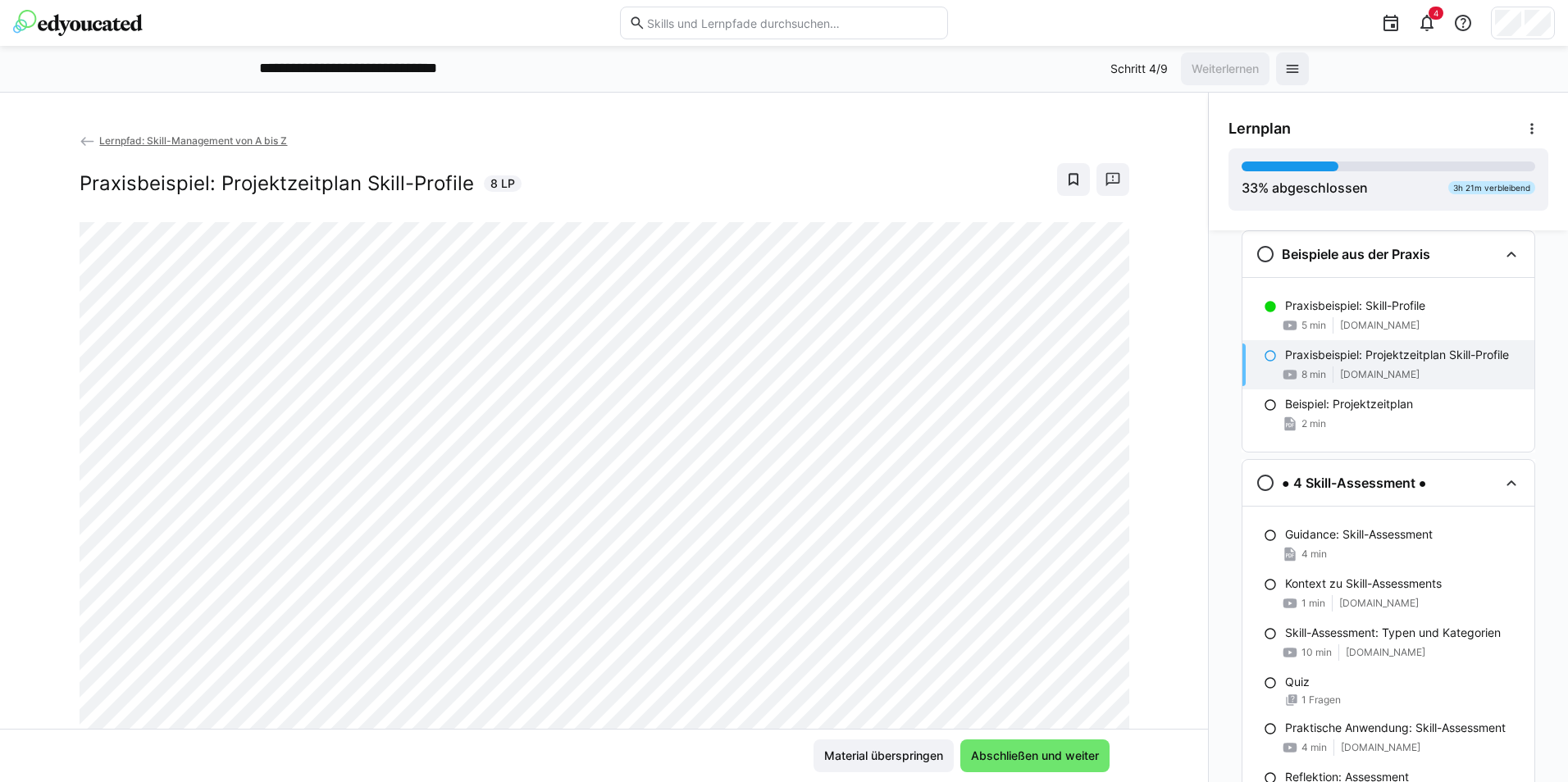
scroll to position [75, 0]
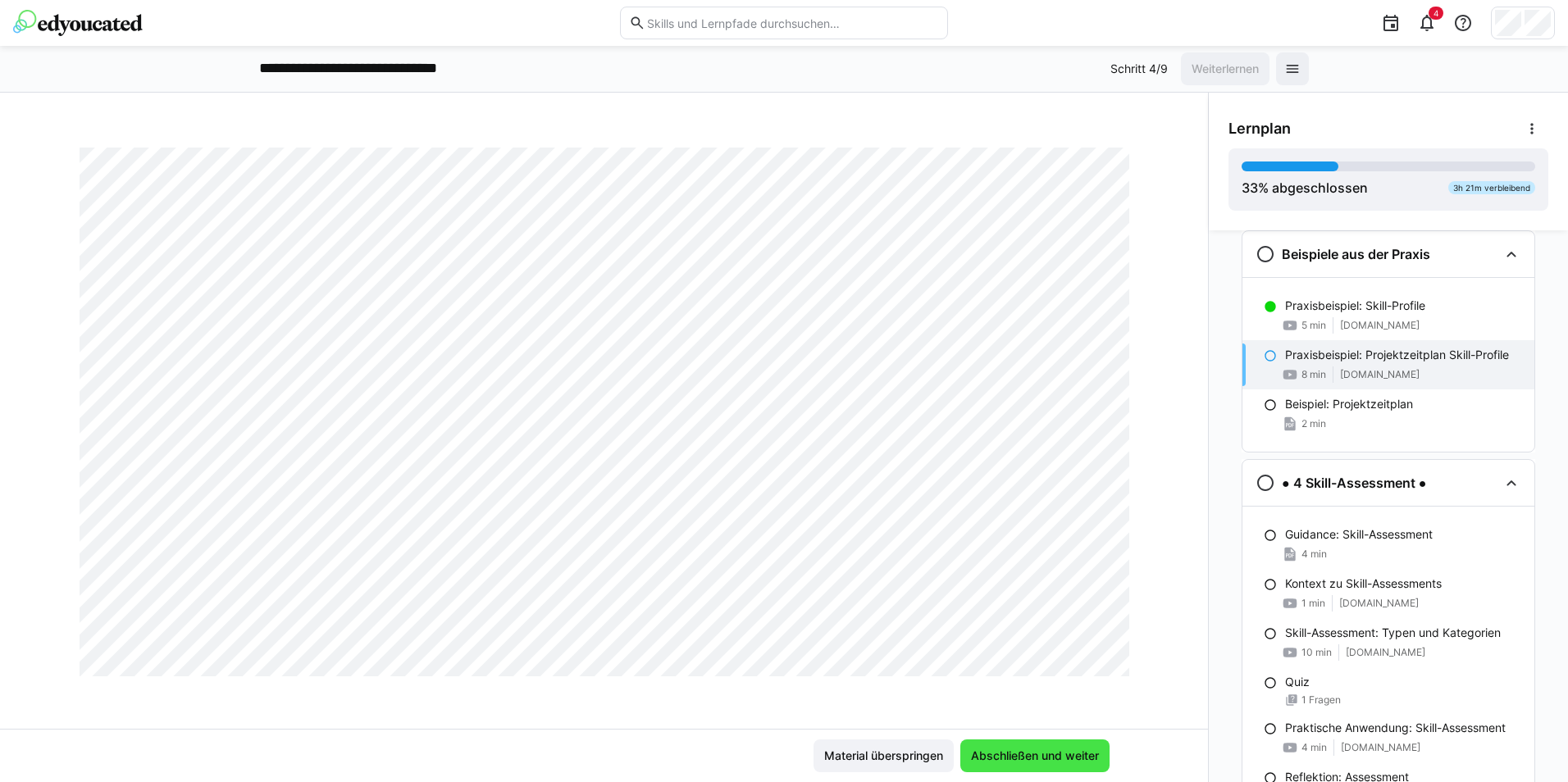
click at [1087, 758] on span "Abschließen und weiter" at bounding box center [1034, 756] width 132 height 16
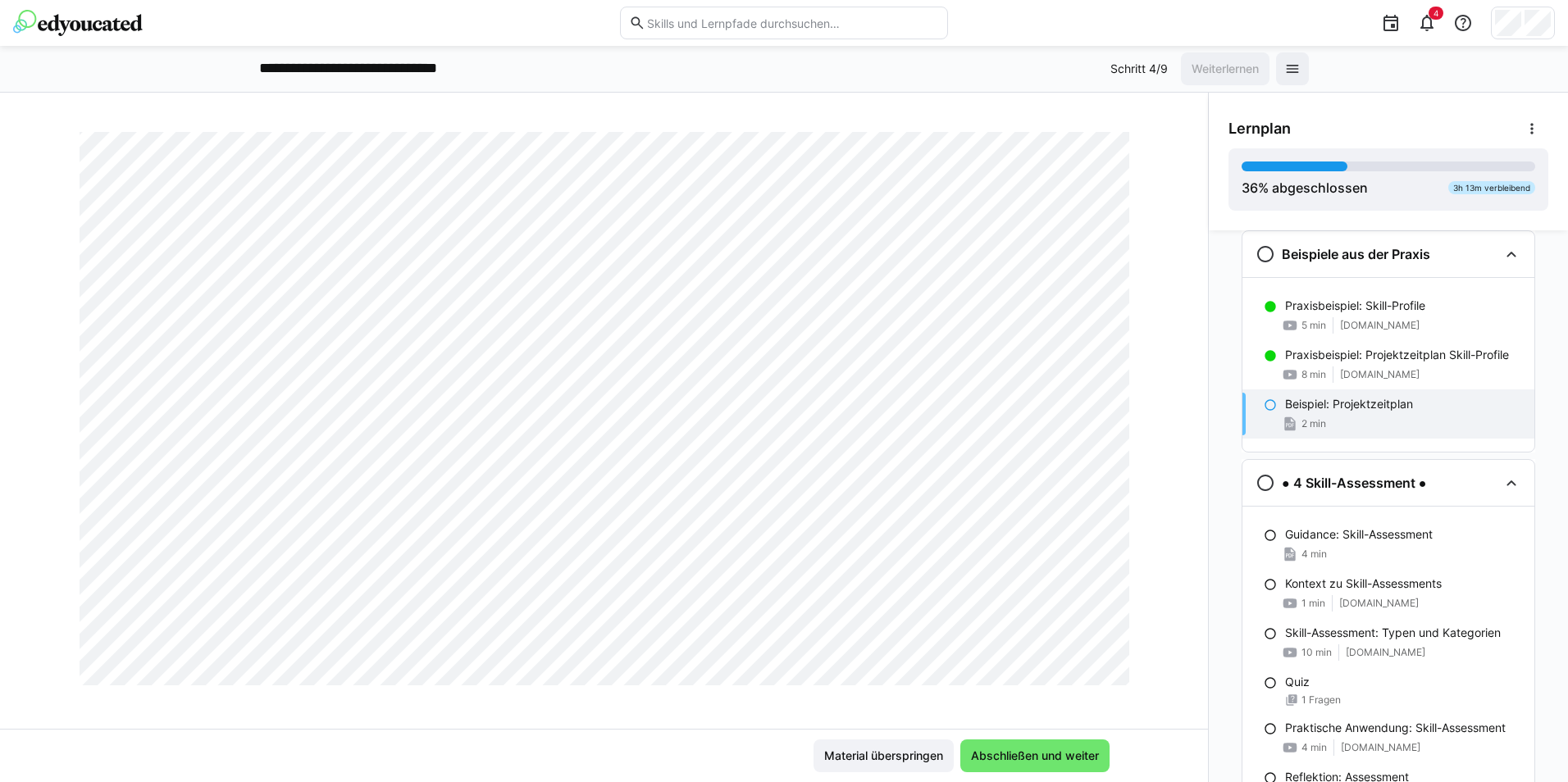
scroll to position [328, 0]
click at [1034, 755] on span "Abschließen und weiter" at bounding box center [1034, 756] width 132 height 16
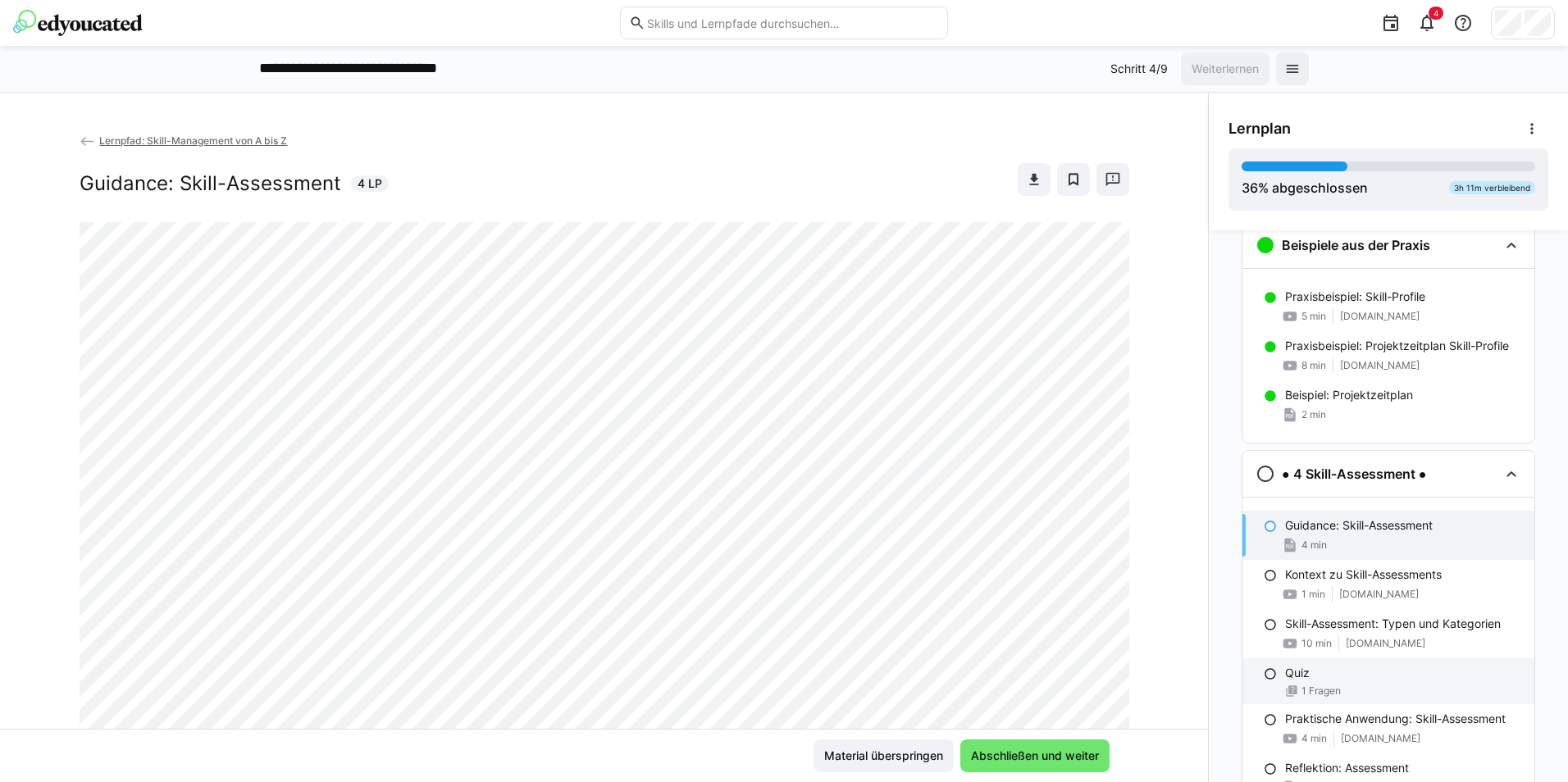
scroll to position [988, 0]
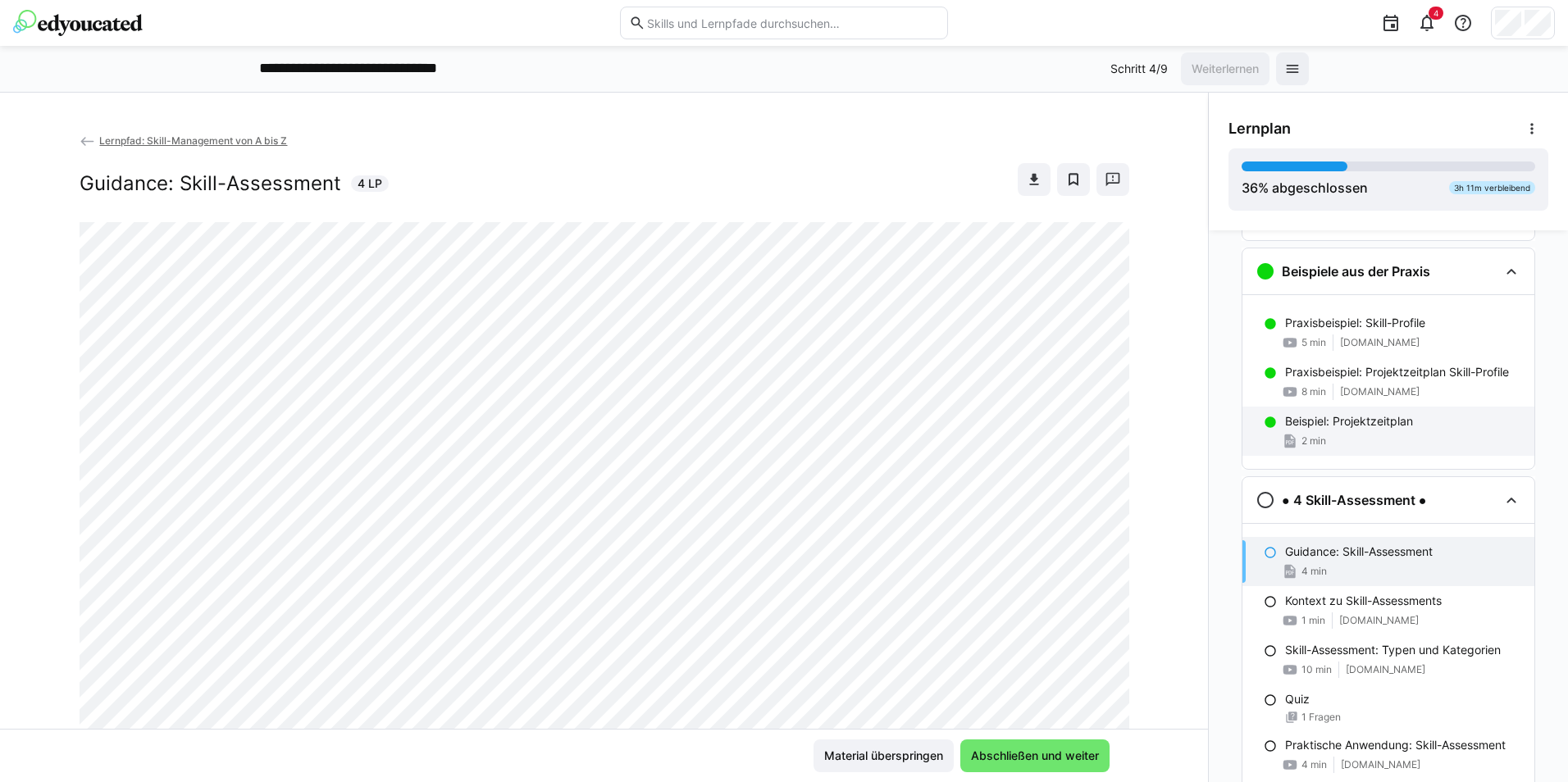
click at [1398, 421] on p "Beispiel: Projektzeitplan" at bounding box center [1349, 421] width 128 height 16
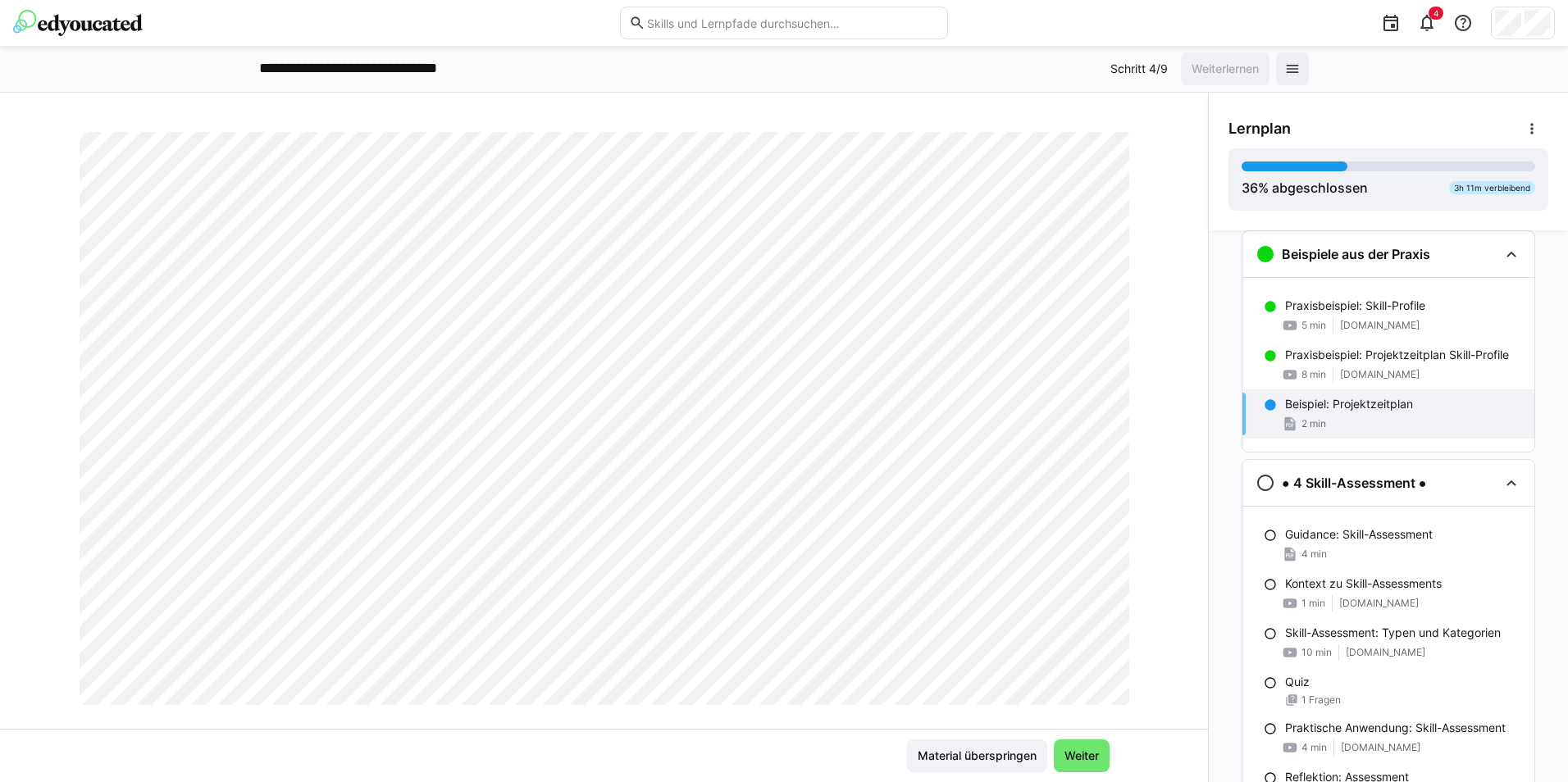
scroll to position [328, 0]
click at [1082, 754] on span "Weiter" at bounding box center [1082, 756] width 40 height 16
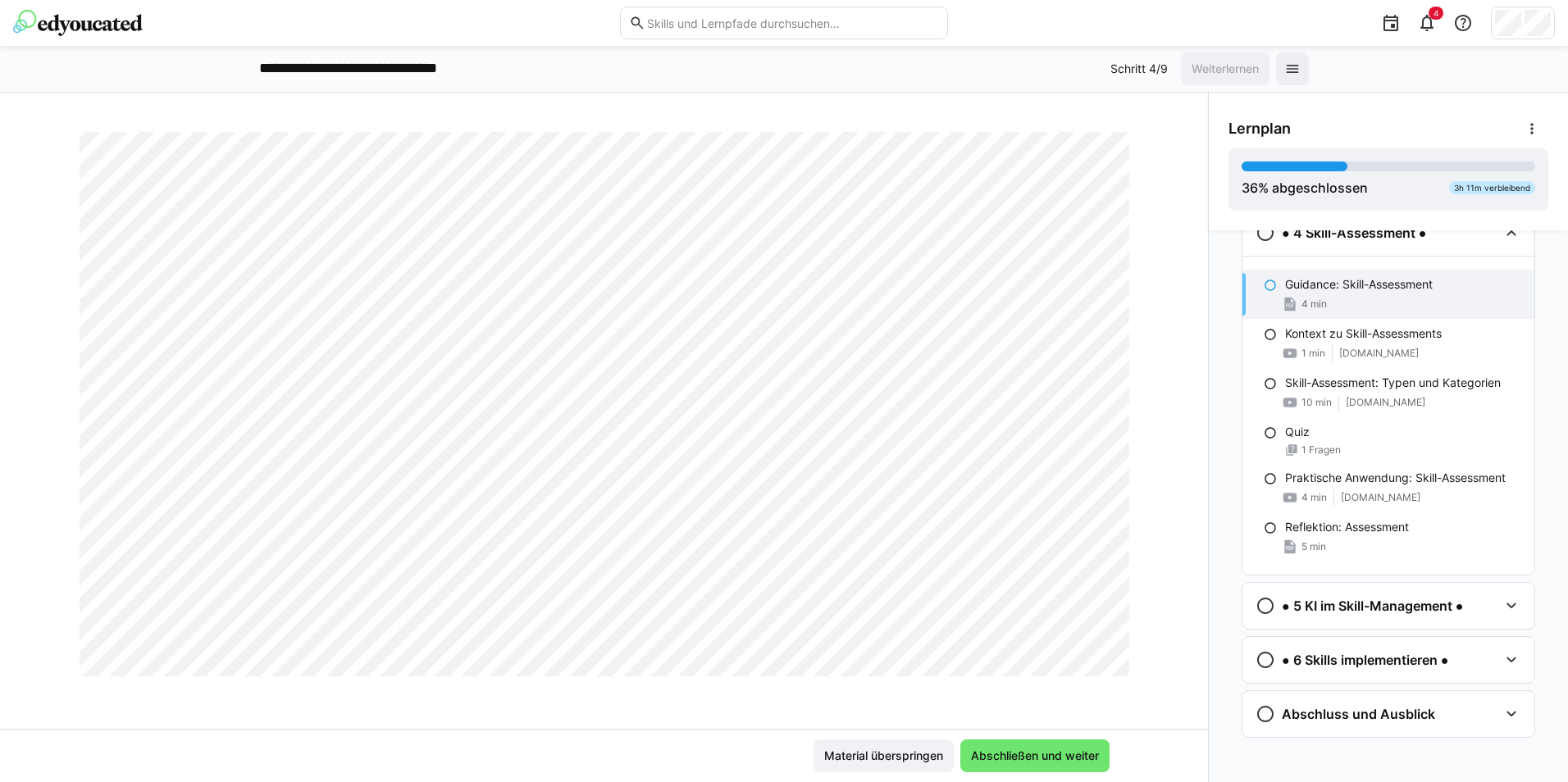
scroll to position [1262, 0]
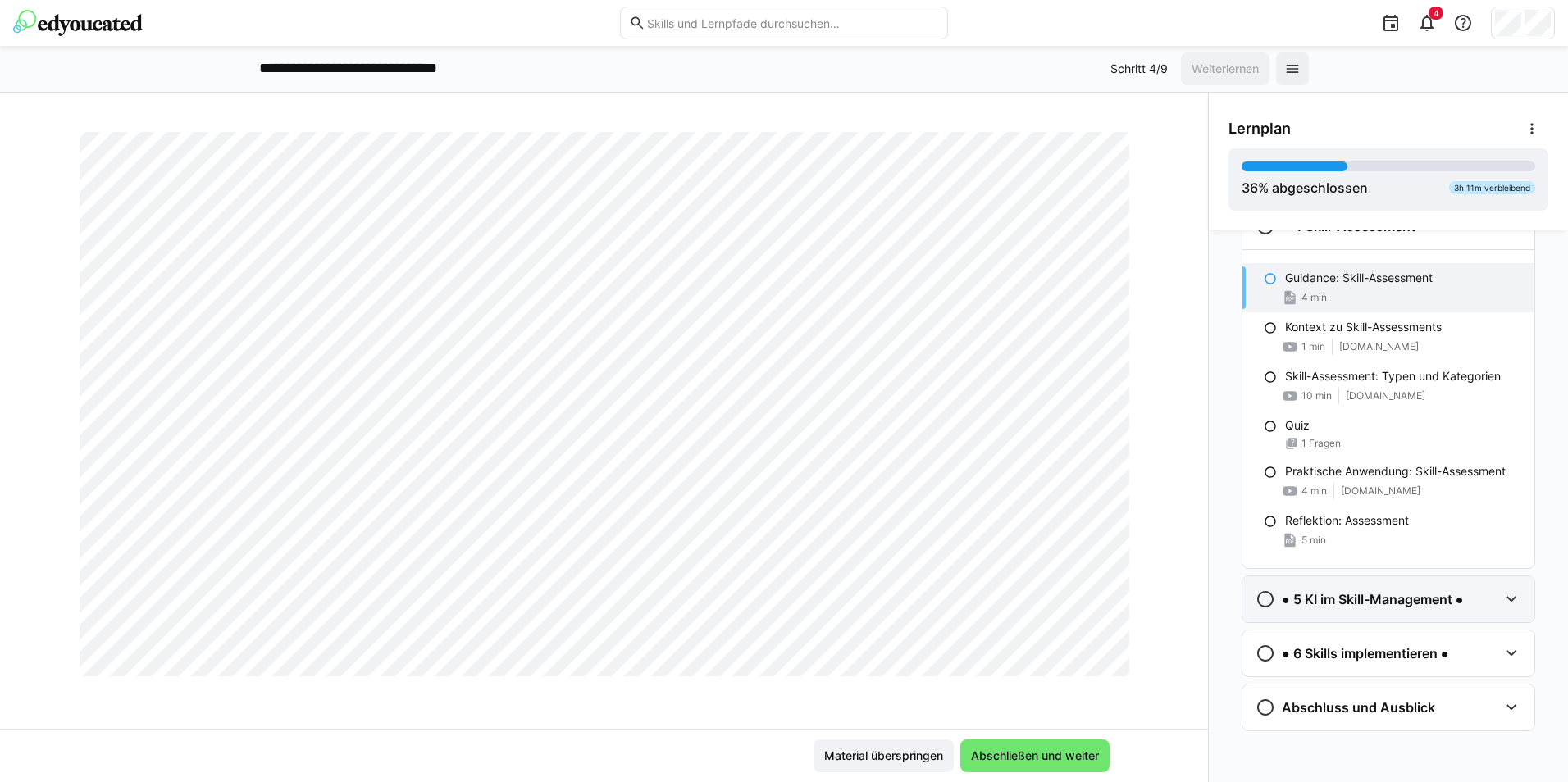
click at [1339, 605] on h3 "● 5 KI im Skill-Management ●" at bounding box center [1373, 600] width 181 height 16
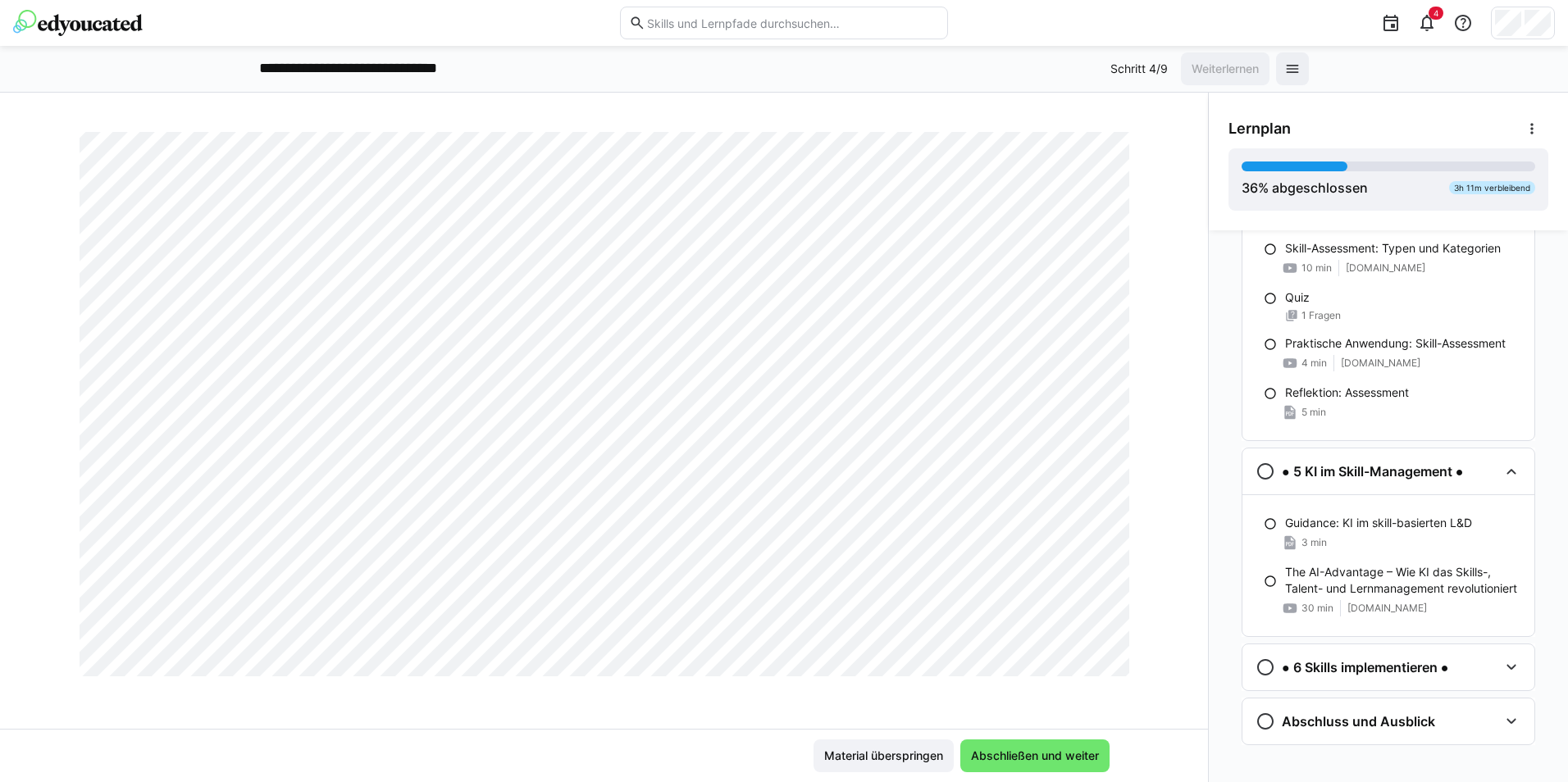
scroll to position [1404, 0]
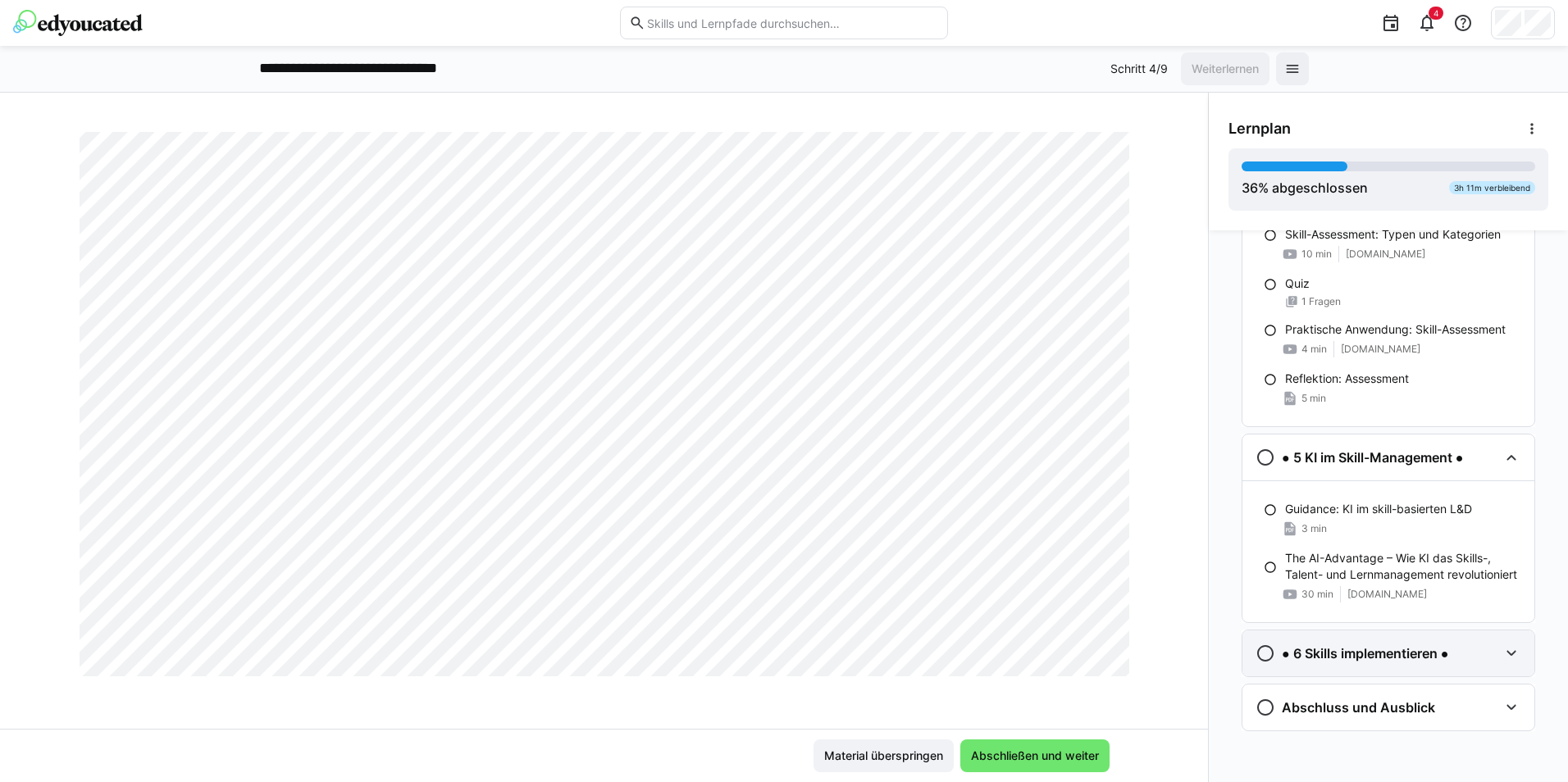
click at [1358, 652] on h3 "● 6 Skills implementieren ●" at bounding box center [1365, 653] width 166 height 16
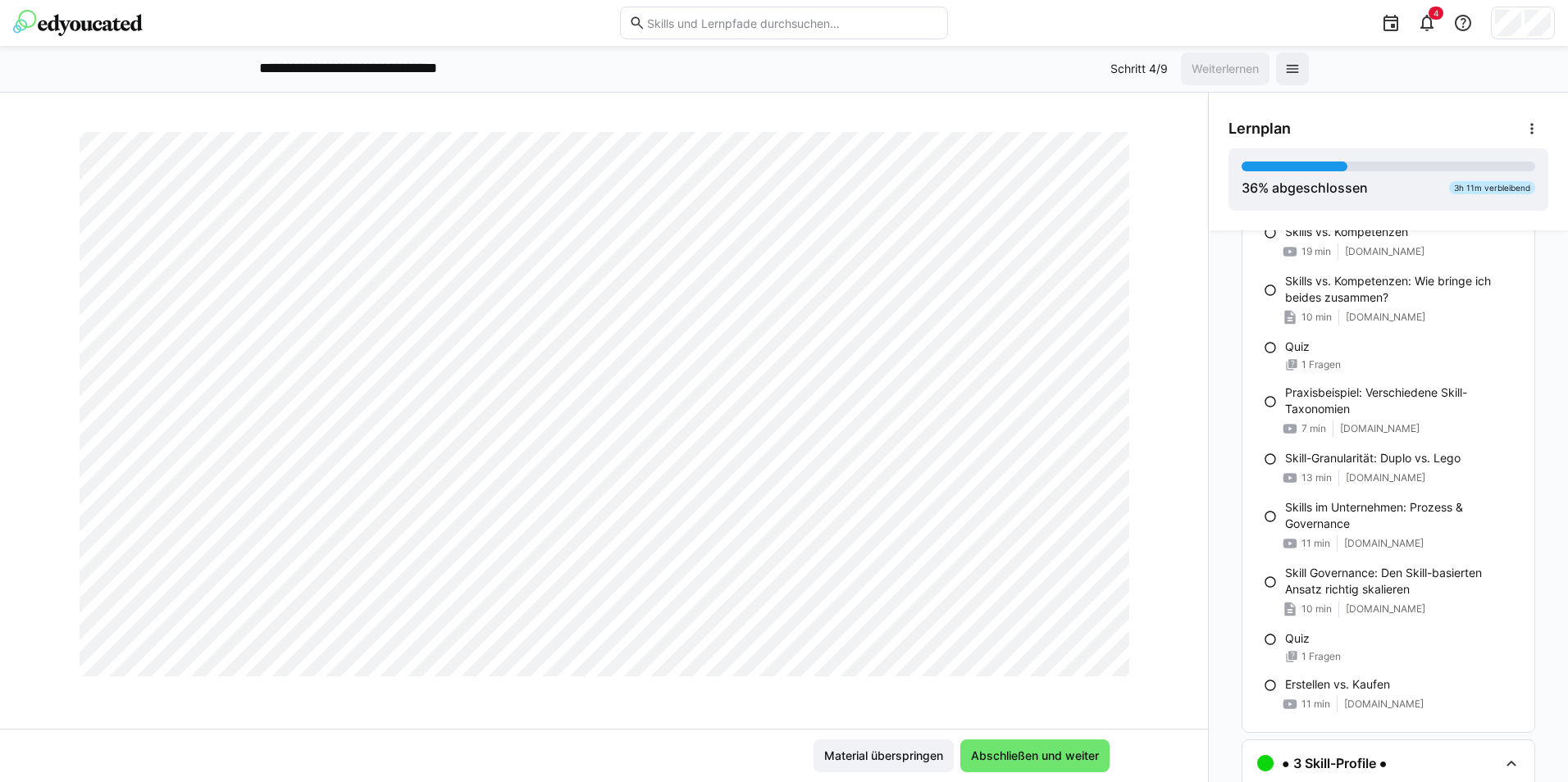
scroll to position [250, 0]
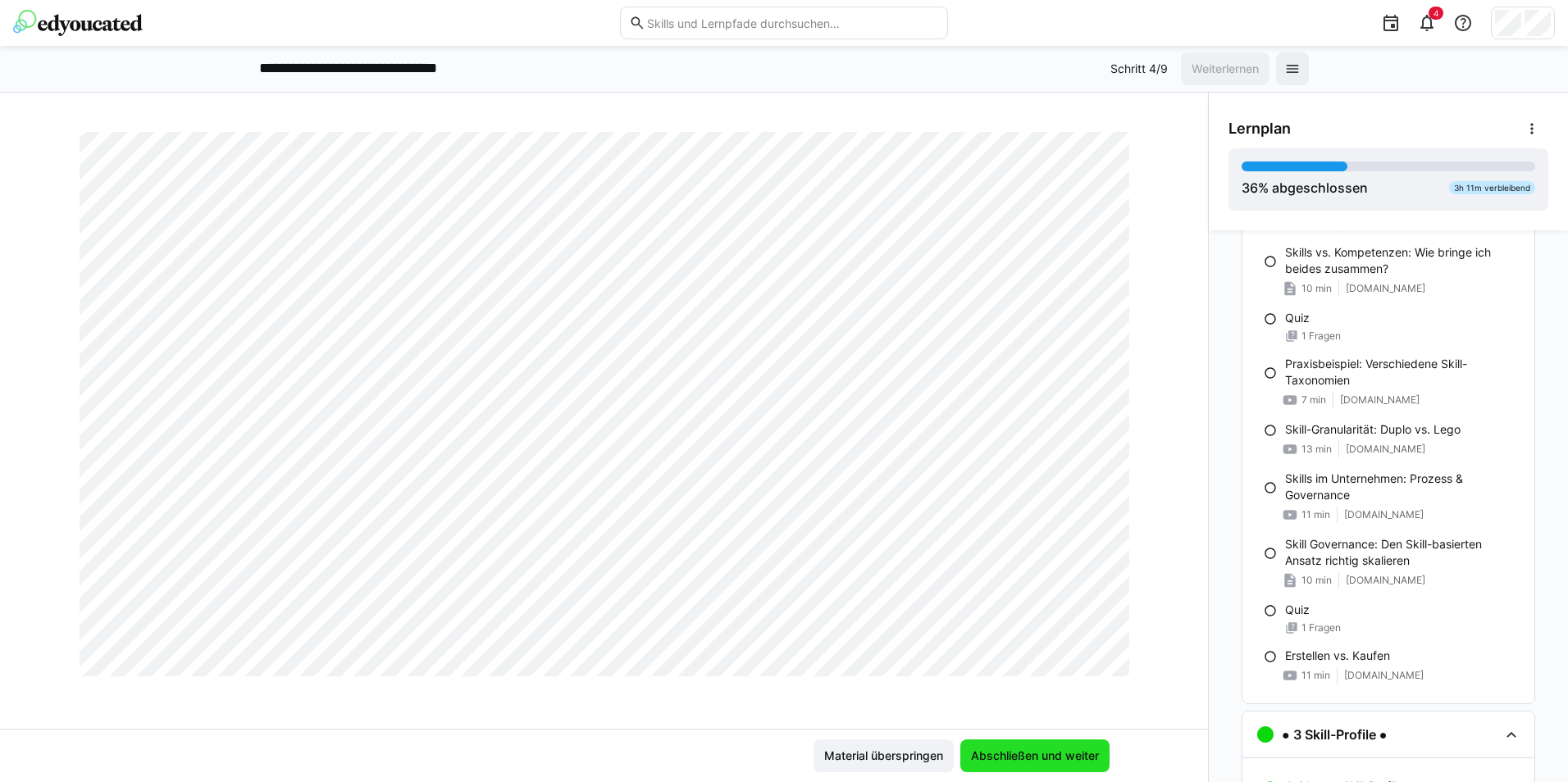
click at [1057, 755] on span "Abschließen und weiter" at bounding box center [1034, 756] width 132 height 16
